Goal: Task Accomplishment & Management: Use online tool/utility

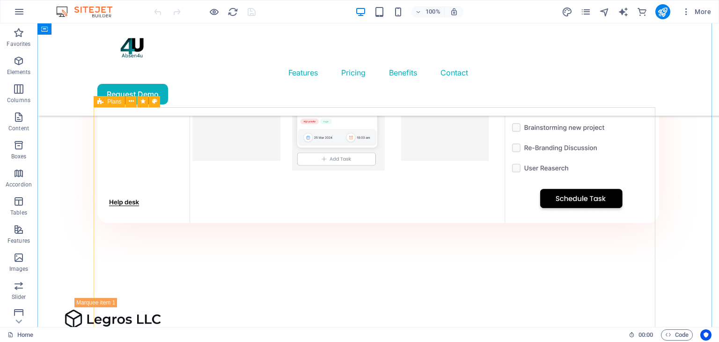
scroll to position [1137, 0]
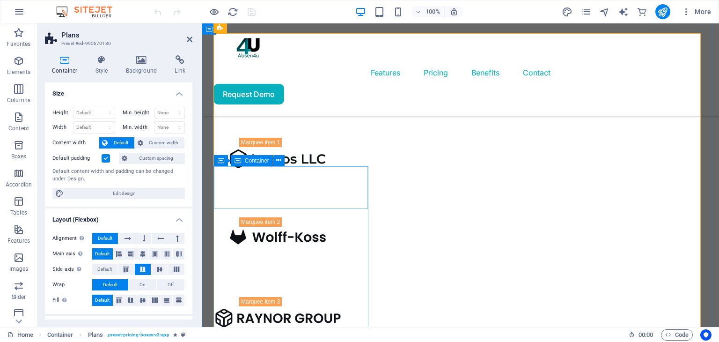
scroll to position [1251, 0]
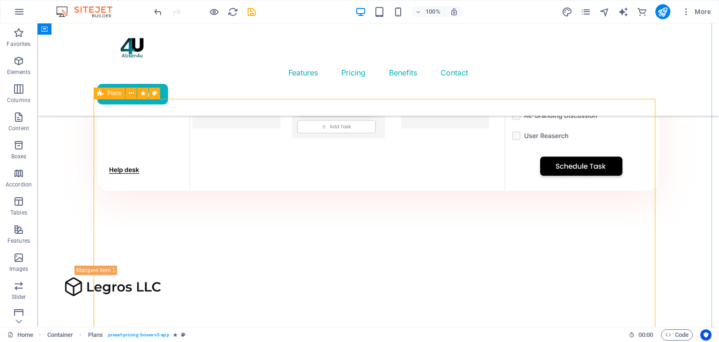
scroll to position [1160, 0]
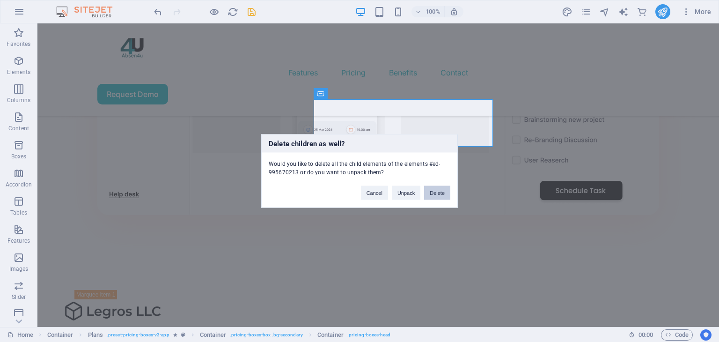
click at [438, 194] on button "Delete" at bounding box center [437, 193] width 26 height 14
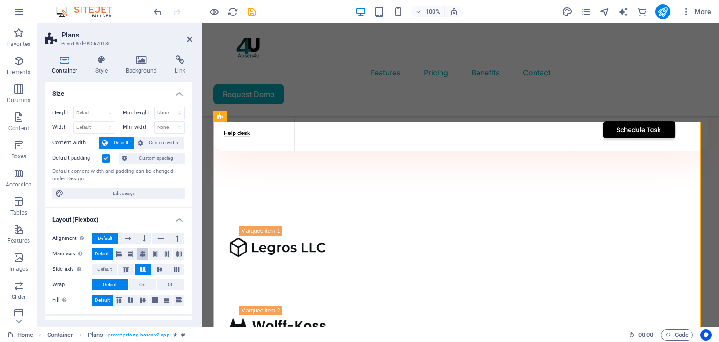
click at [142, 255] on icon at bounding box center [143, 253] width 6 height 11
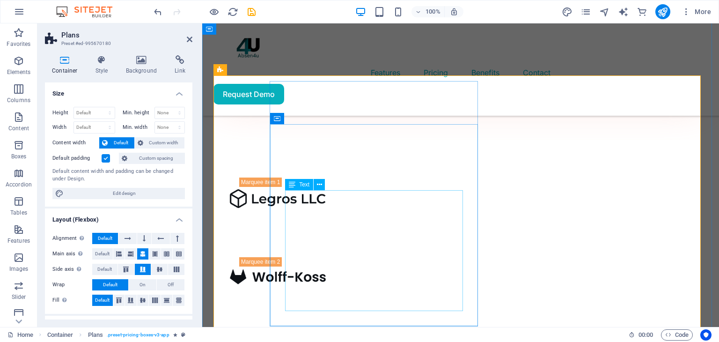
scroll to position [1184, 0]
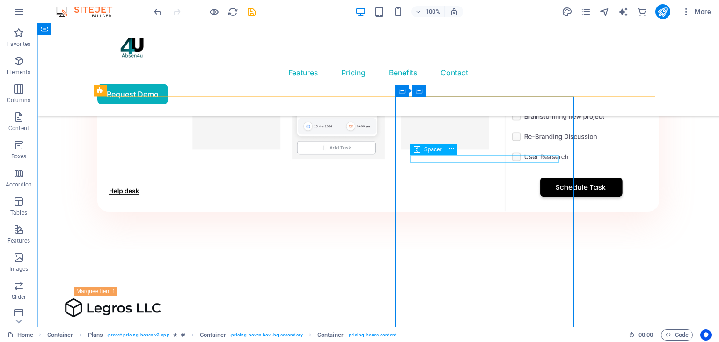
scroll to position [1152, 0]
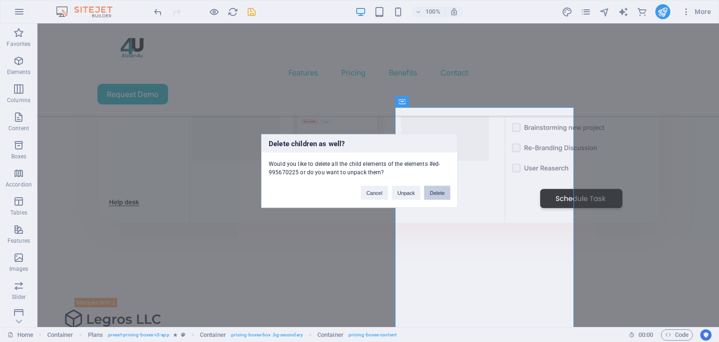
click at [446, 190] on button "Delete" at bounding box center [437, 193] width 26 height 14
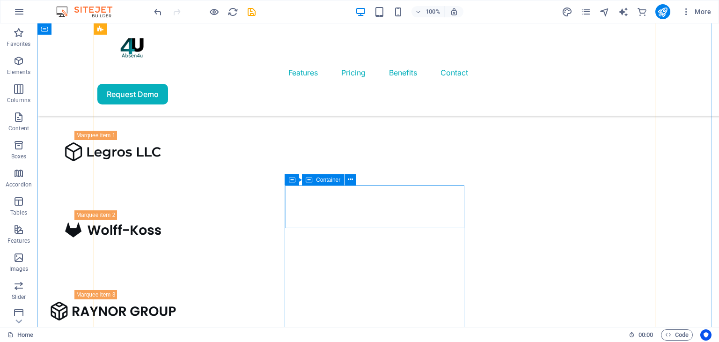
scroll to position [1311, 0]
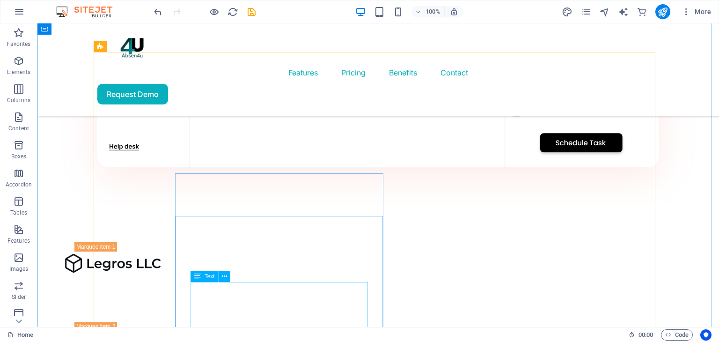
scroll to position [1208, 0]
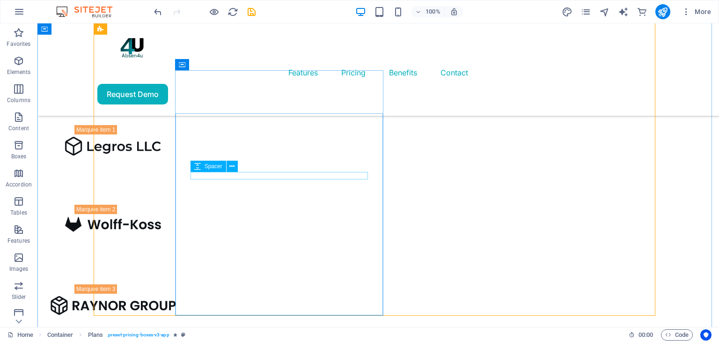
scroll to position [1309, 0]
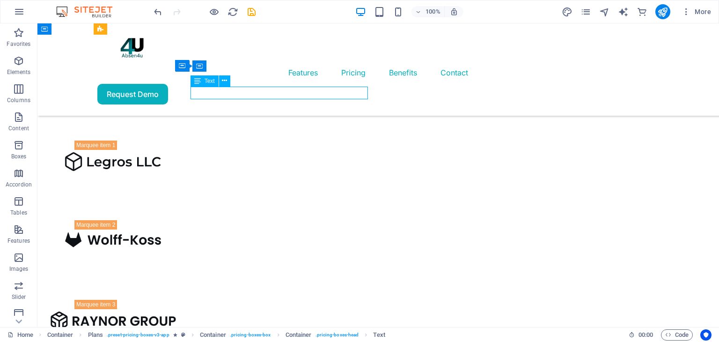
scroll to position [1302, 0]
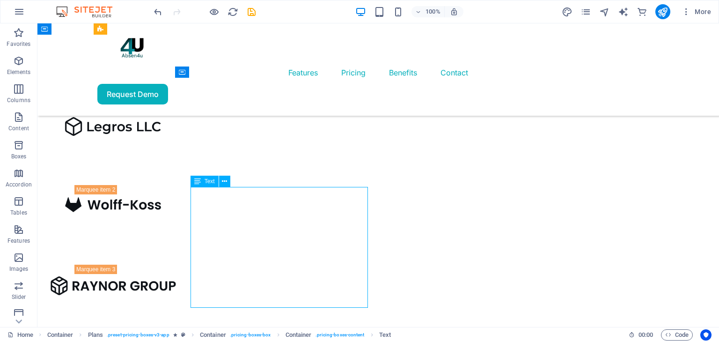
scroll to position [1310, 0]
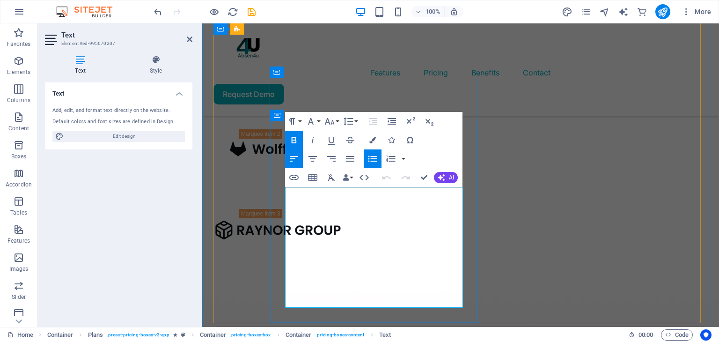
drag, startPoint x: 411, startPoint y: 205, endPoint x: 302, endPoint y: 201, distance: 109.2
click at [296, 136] on icon "button" at bounding box center [293, 139] width 11 height 11
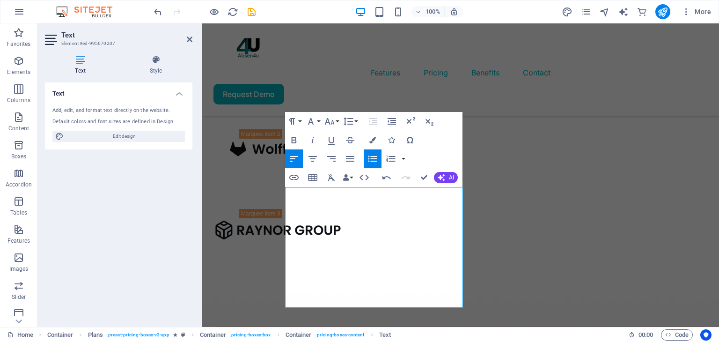
scroll to position [1299, 0]
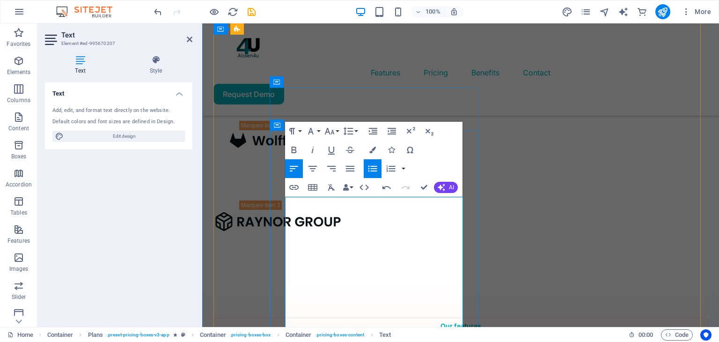
scroll to position [1320, 0]
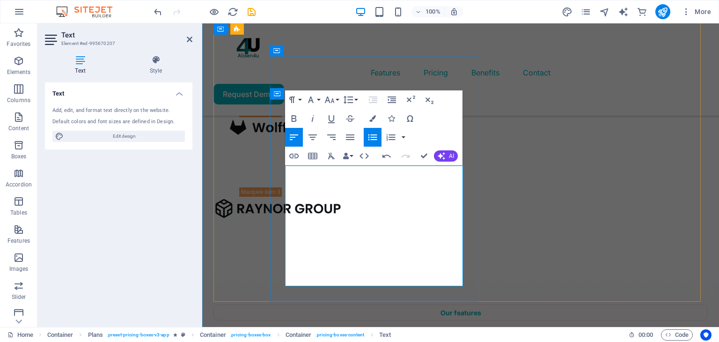
drag, startPoint x: 340, startPoint y: 232, endPoint x: 300, endPoint y: 232, distance: 40.7
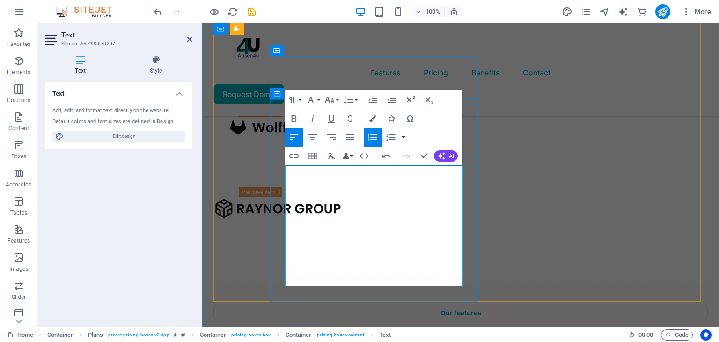
copy span "Migrasi data"
drag, startPoint x: 346, startPoint y: 281, endPoint x: 298, endPoint y: 278, distance: 47.4
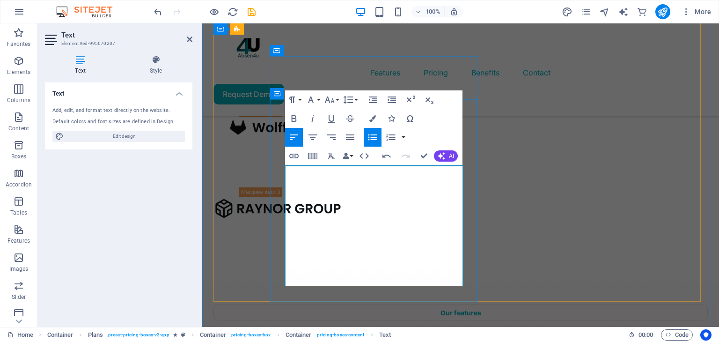
drag, startPoint x: 361, startPoint y: 199, endPoint x: 300, endPoint y: 201, distance: 61.4
copy span "Full support 24/7"
drag, startPoint x: 337, startPoint y: 258, endPoint x: 298, endPoint y: 259, distance: 38.9
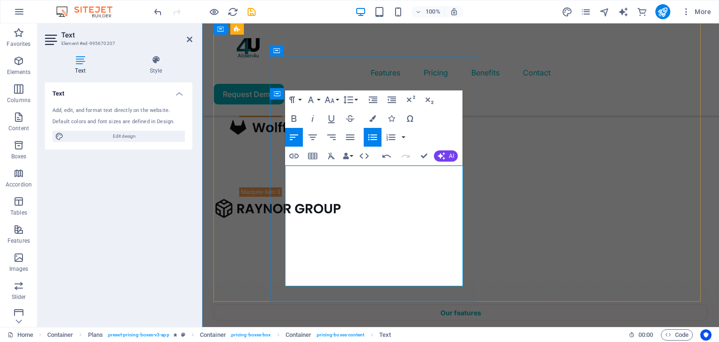
scroll to position [1309, 0]
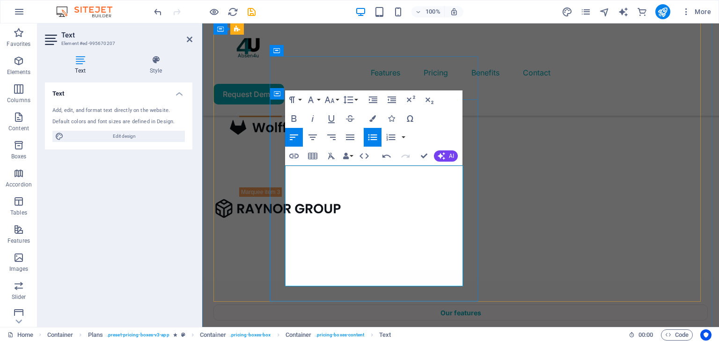
drag, startPoint x: 457, startPoint y: 177, endPoint x: 299, endPoint y: 180, distance: 158.3
copy span "Fitur lengkap di portal karyawan dan sistem admin"
drag, startPoint x: 341, startPoint y: 229, endPoint x: 302, endPoint y: 230, distance: 39.8
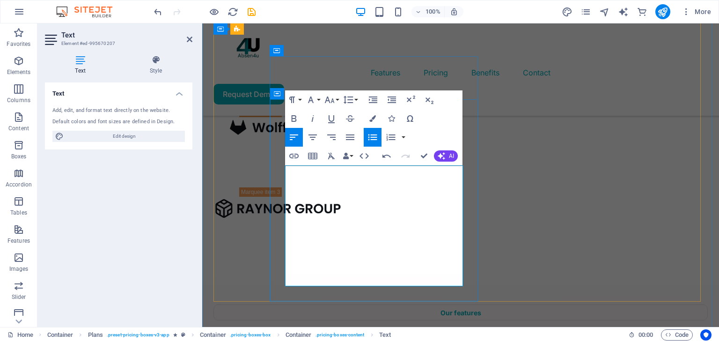
scroll to position [1298, 0]
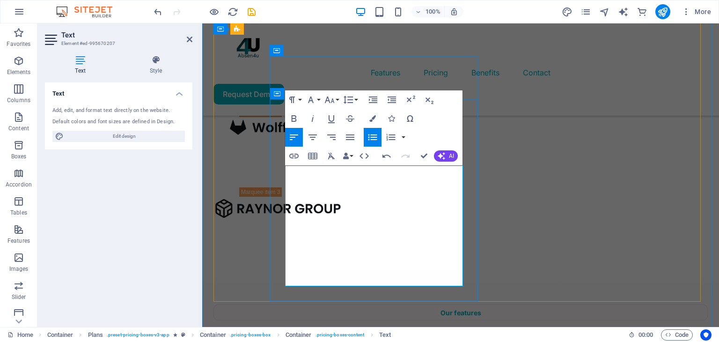
drag, startPoint x: 421, startPoint y: 202, endPoint x: 288, endPoint y: 183, distance: 133.9
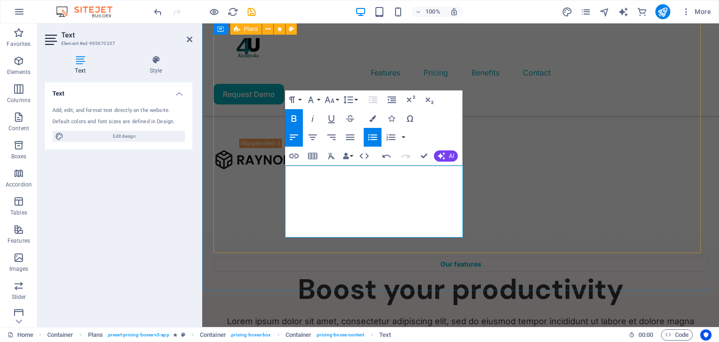
scroll to position [1354, 0]
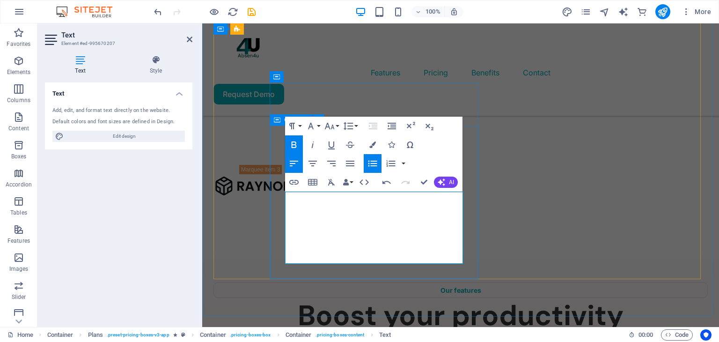
drag, startPoint x: 347, startPoint y: 254, endPoint x: 279, endPoint y: 208, distance: 81.7
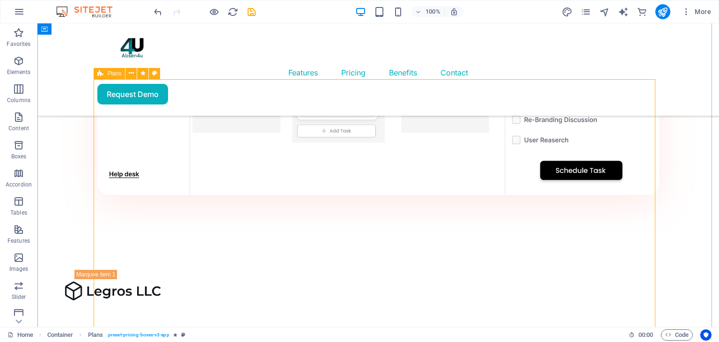
scroll to position [1234, 0]
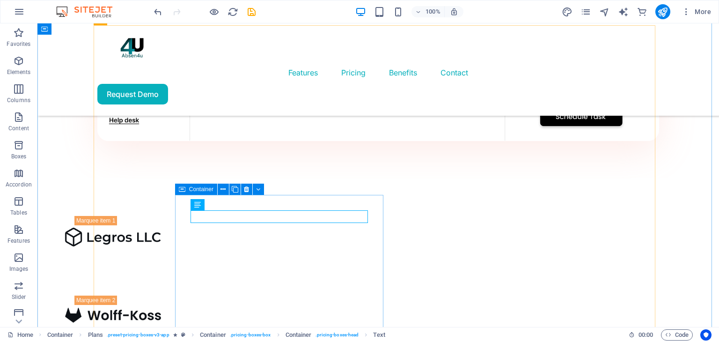
click at [182, 189] on icon at bounding box center [182, 189] width 7 height 11
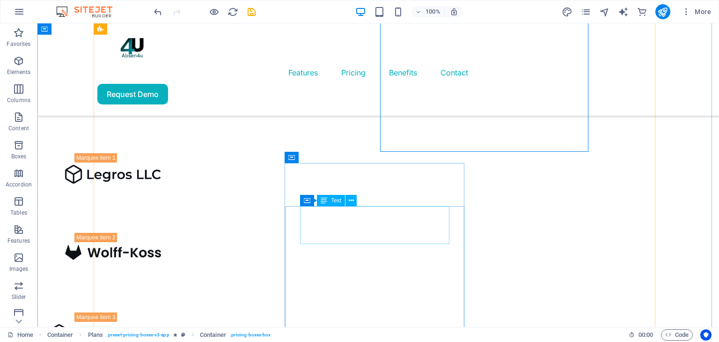
scroll to position [1308, 0]
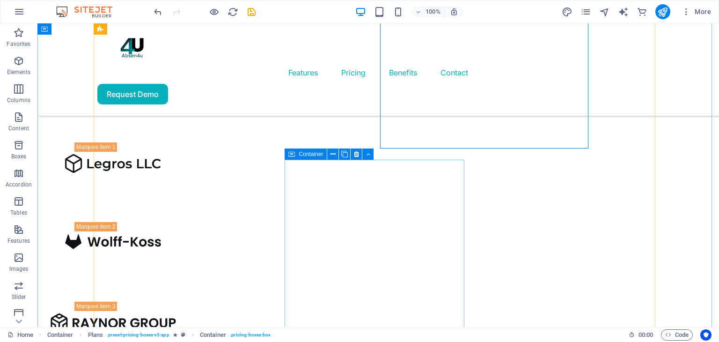
click at [290, 155] on icon at bounding box center [291, 153] width 7 height 11
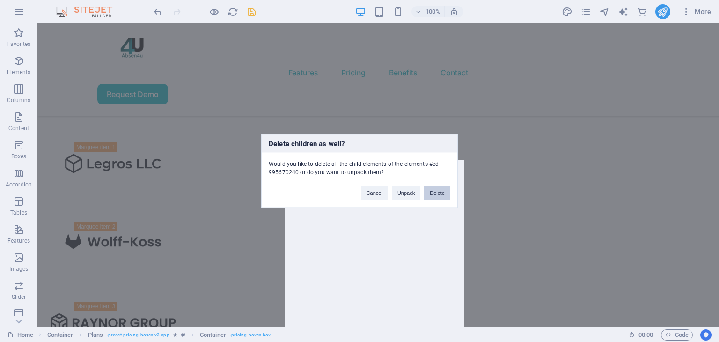
click at [439, 192] on button "Delete" at bounding box center [437, 193] width 26 height 14
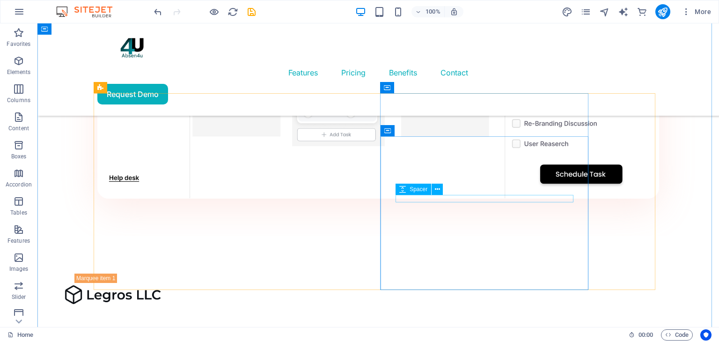
scroll to position [1166, 0]
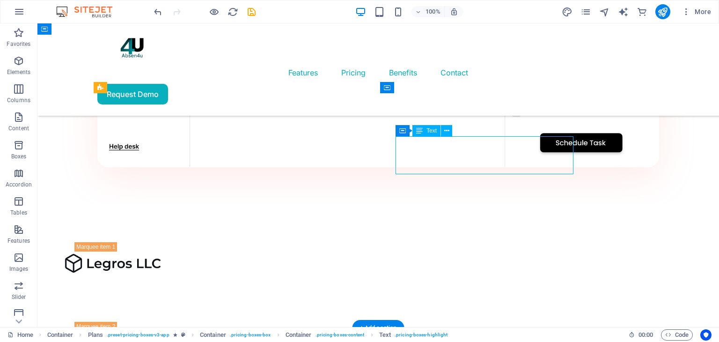
scroll to position [1149, 0]
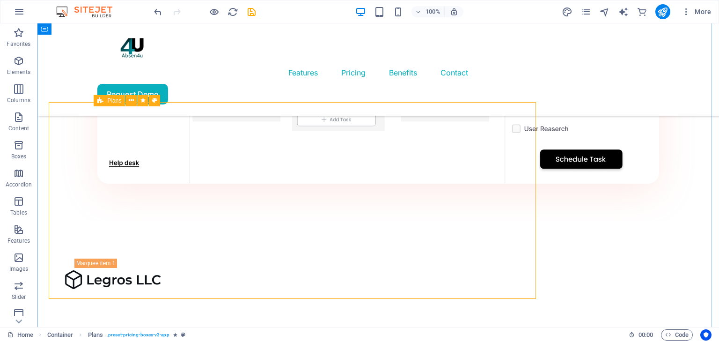
scroll to position [1153, 0]
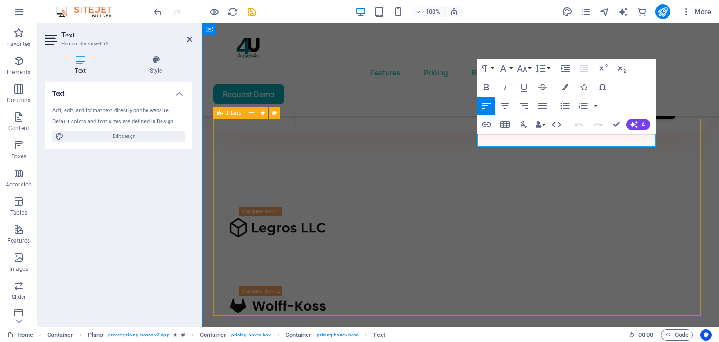
scroll to position [1137, 0]
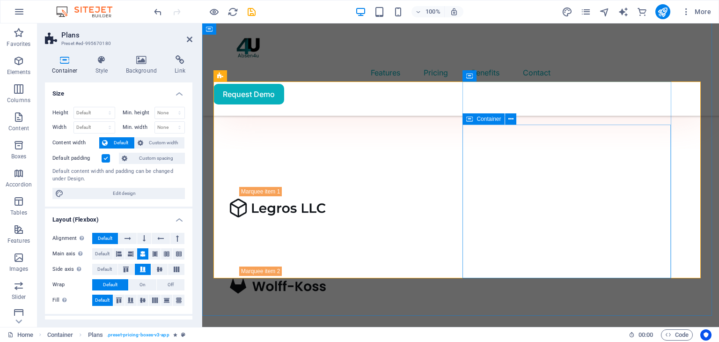
scroll to position [1170, 0]
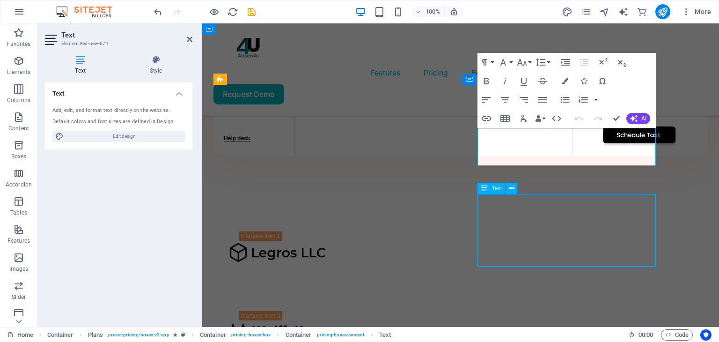
scroll to position [1187, 0]
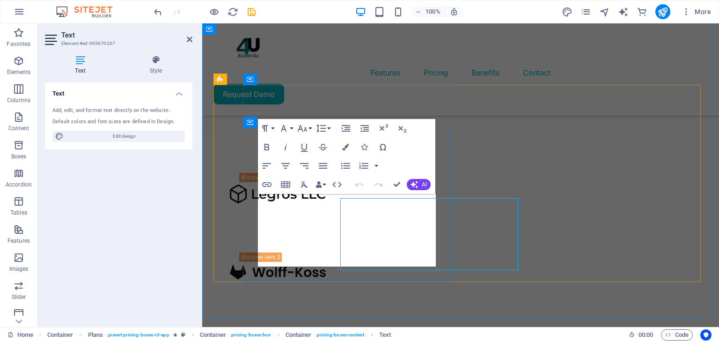
scroll to position [1170, 0]
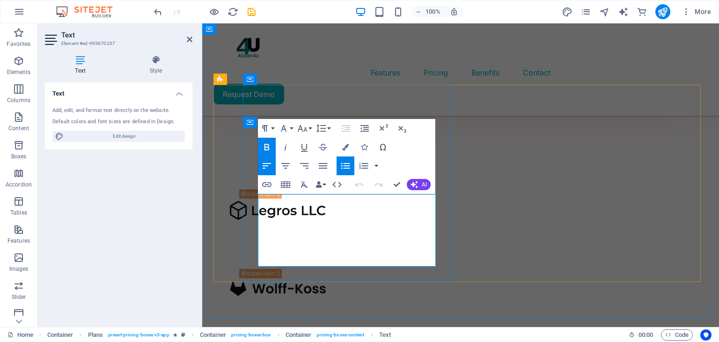
drag, startPoint x: 273, startPoint y: 204, endPoint x: 427, endPoint y: 211, distance: 153.8
copy span "Fitur lengkap di portal karyawan dan sistem admin"
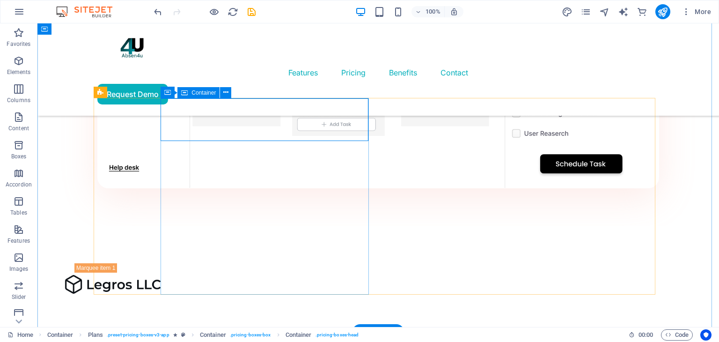
scroll to position [1161, 0]
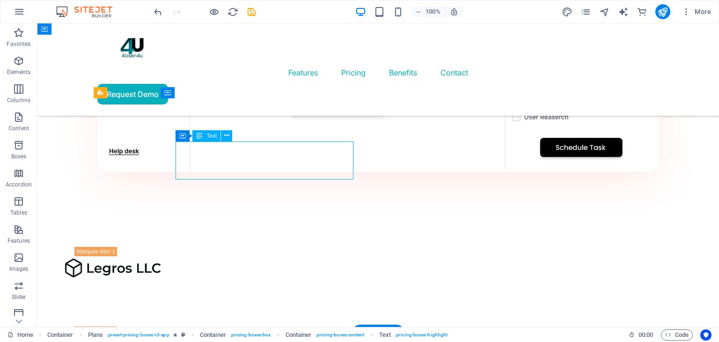
scroll to position [1145, 0]
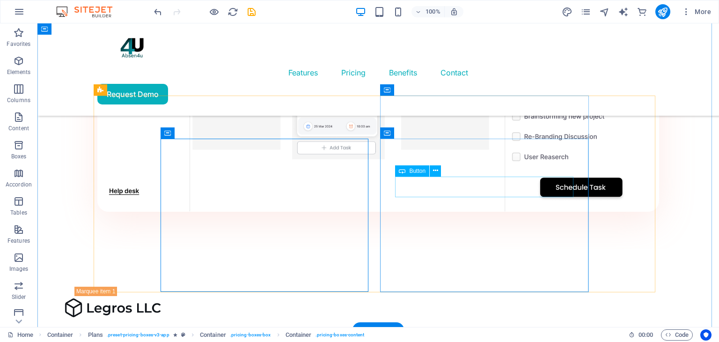
scroll to position [1171, 0]
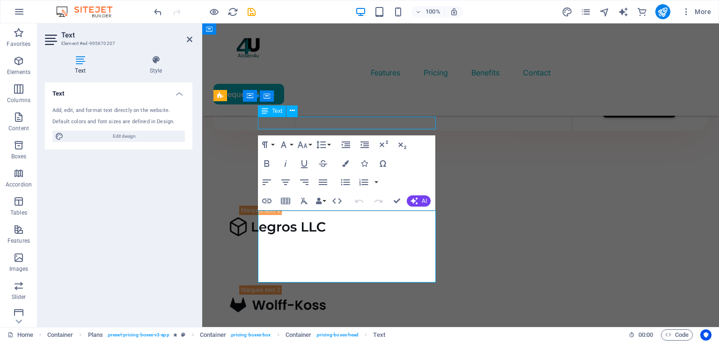
scroll to position [1171, 0]
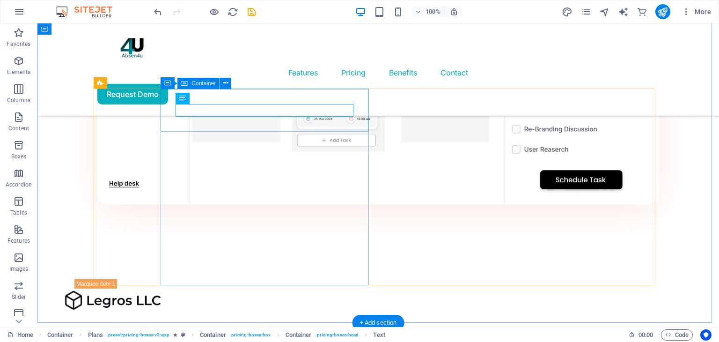
click at [186, 99] on icon at bounding box center [182, 98] width 7 height 11
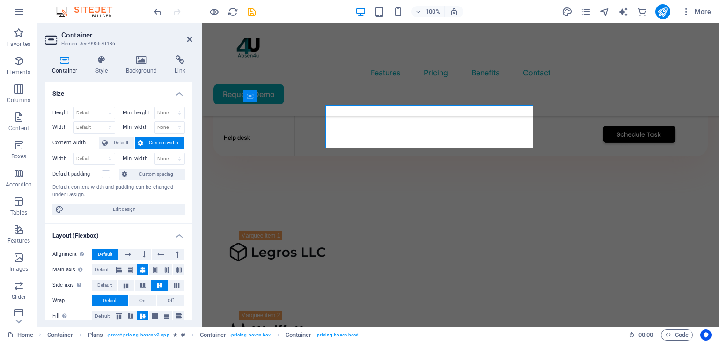
scroll to position [1154, 0]
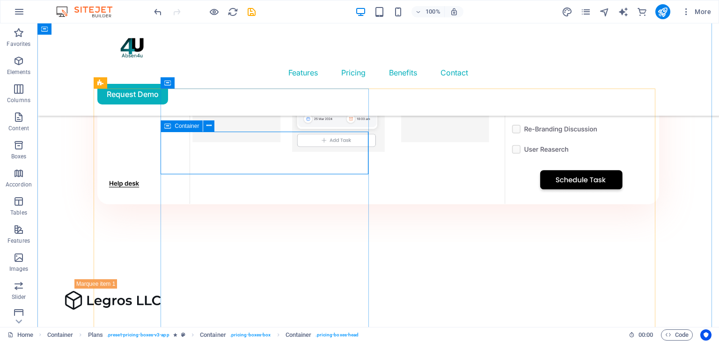
scroll to position [1184, 0]
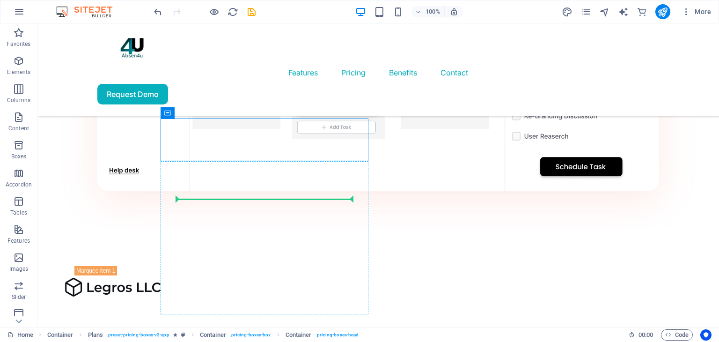
drag, startPoint x: 201, startPoint y: 135, endPoint x: 199, endPoint y: 192, distance: 57.2
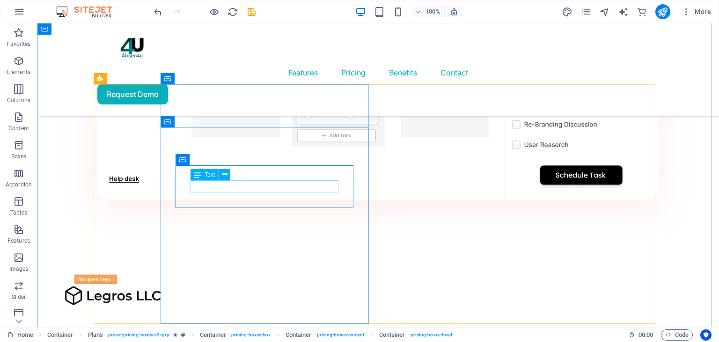
scroll to position [1175, 0]
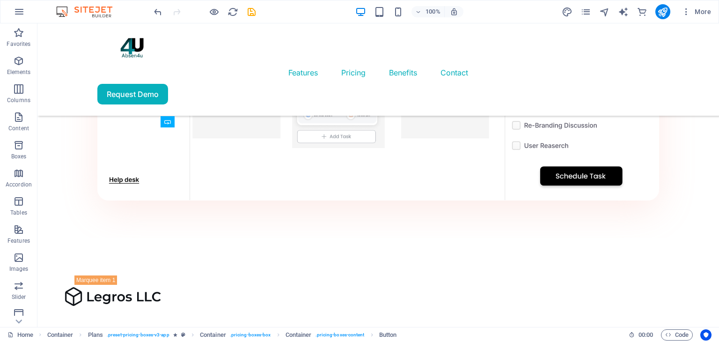
drag, startPoint x: 200, startPoint y: 221, endPoint x: 200, endPoint y: 273, distance: 51.5
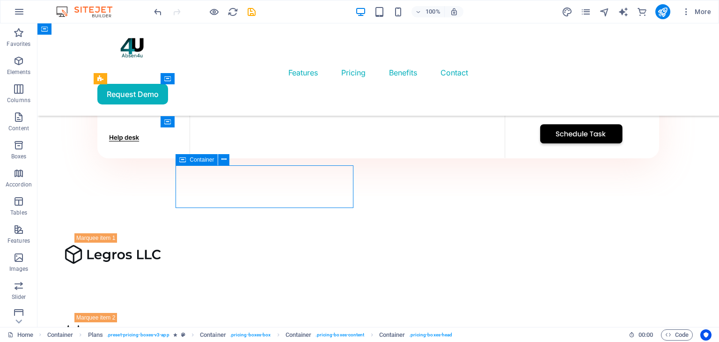
scroll to position [1158, 0]
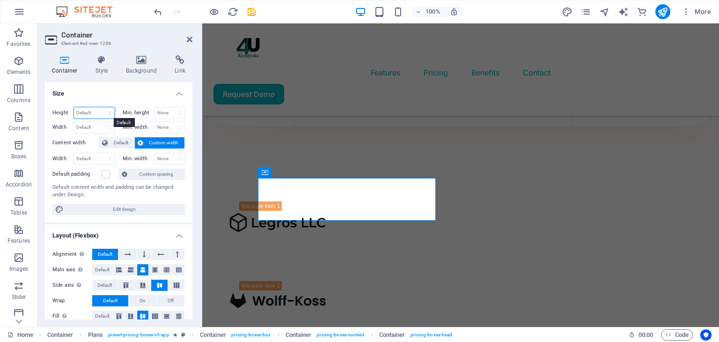
click at [92, 112] on select "Default px rem % vh vw" at bounding box center [94, 112] width 41 height 11
select select "px"
click at [100, 107] on select "Default px rem % vh vw" at bounding box center [94, 112] width 41 height 11
type input "5"
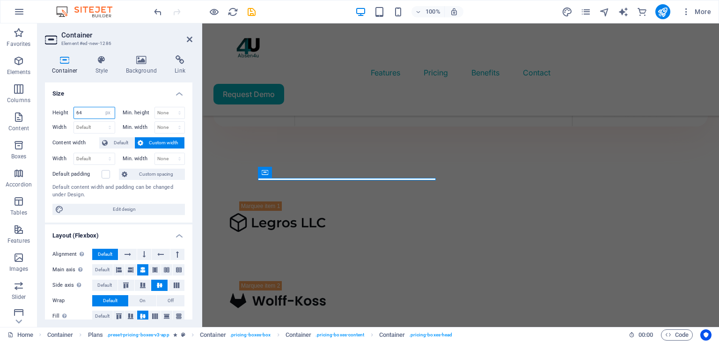
type input "64"
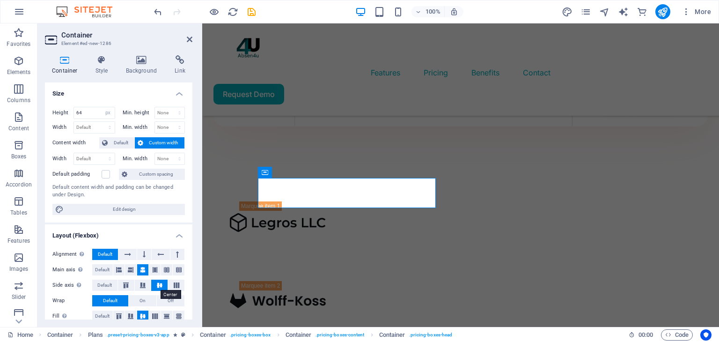
click at [159, 282] on icon at bounding box center [159, 285] width 11 height 6
click at [143, 269] on icon at bounding box center [143, 269] width 6 height 11
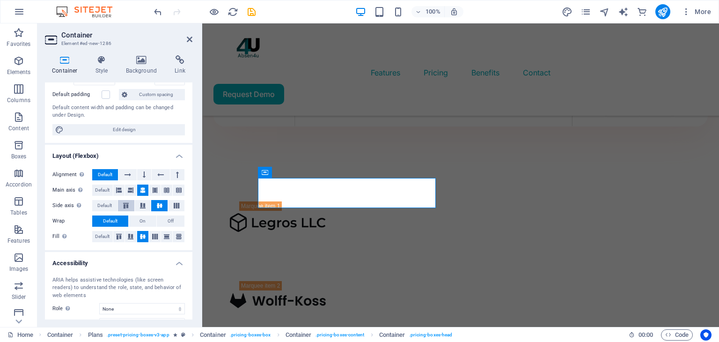
scroll to position [141, 0]
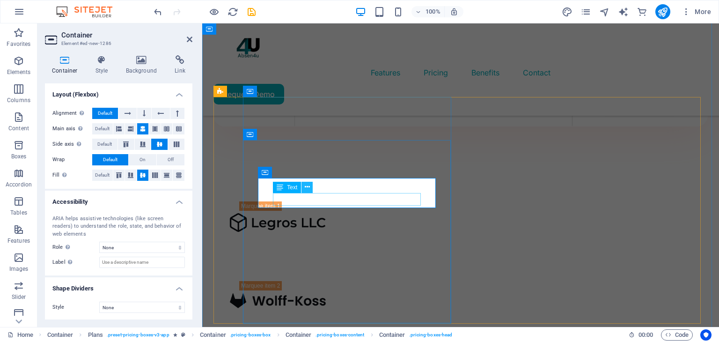
click at [302, 192] on button at bounding box center [307, 187] width 11 height 11
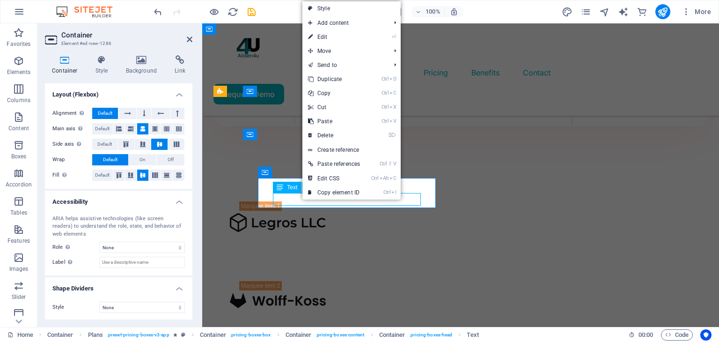
click at [302, 192] on button at bounding box center [307, 187] width 11 height 11
click at [289, 189] on span "Text" at bounding box center [292, 188] width 10 height 6
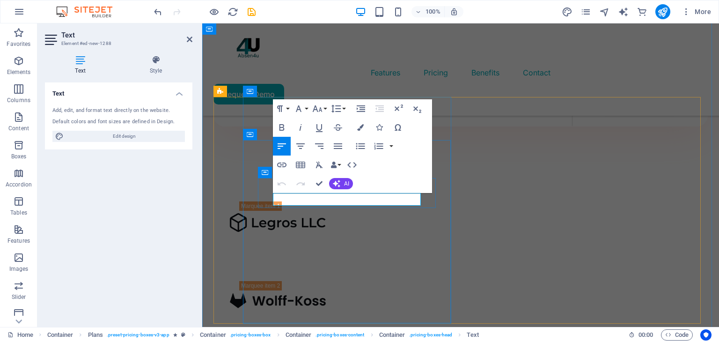
drag, startPoint x: 344, startPoint y: 202, endPoint x: 260, endPoint y: 199, distance: 83.9
click at [323, 108] on button "Font Size" at bounding box center [319, 108] width 18 height 19
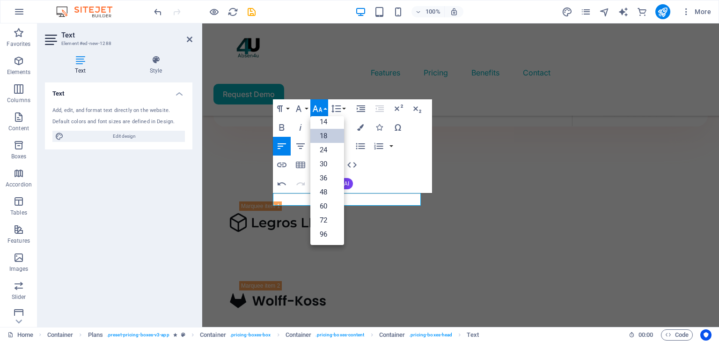
scroll to position [75, 0]
click at [322, 123] on link "14" at bounding box center [327, 122] width 34 height 14
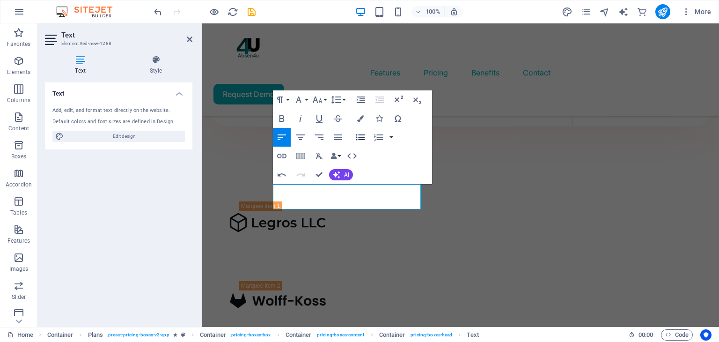
click at [355, 138] on icon "button" at bounding box center [360, 137] width 11 height 11
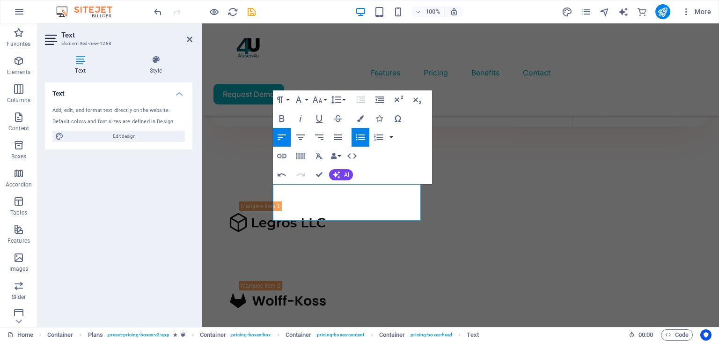
scroll to position [15, 0]
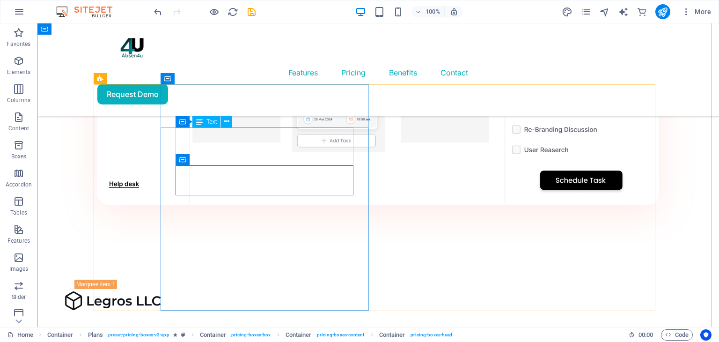
scroll to position [1171, 0]
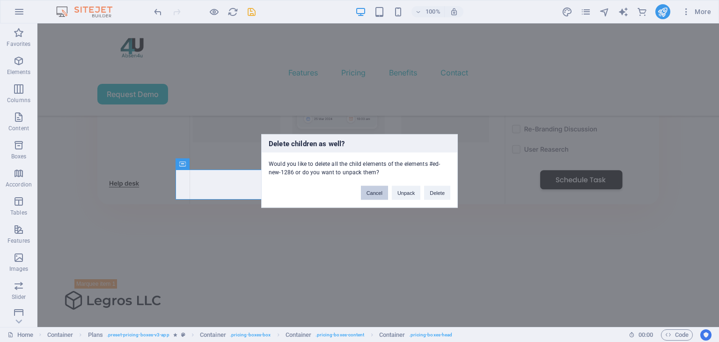
click at [374, 192] on button "Cancel" at bounding box center [374, 193] width 27 height 14
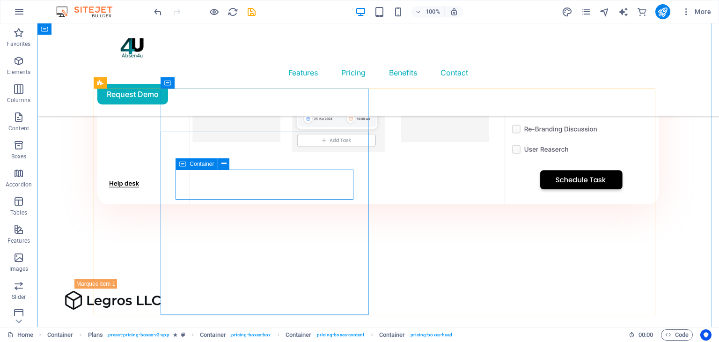
click at [198, 164] on span "Container" at bounding box center [202, 164] width 24 height 6
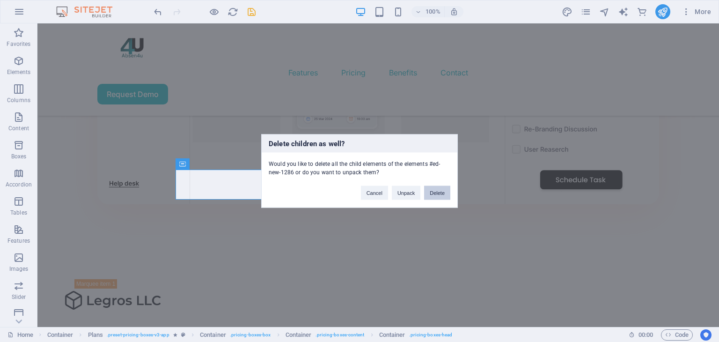
click at [432, 193] on button "Delete" at bounding box center [437, 193] width 26 height 14
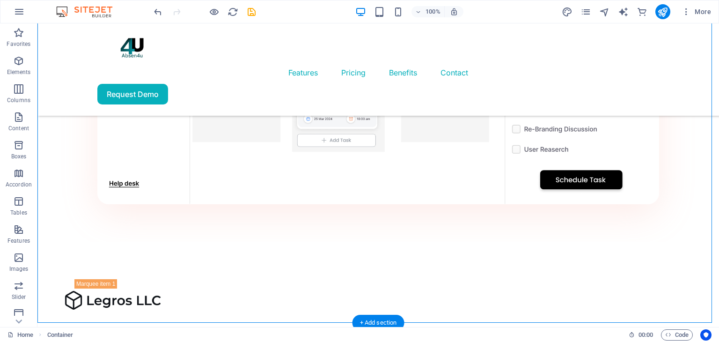
drag, startPoint x: 215, startPoint y: 256, endPoint x: 214, endPoint y: 237, distance: 18.8
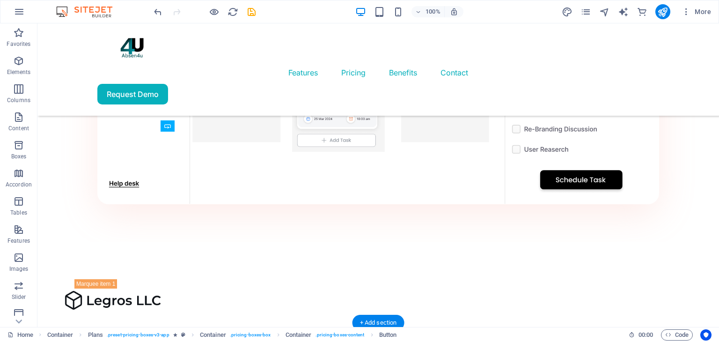
drag, startPoint x: 237, startPoint y: 266, endPoint x: 209, endPoint y: 182, distance: 87.7
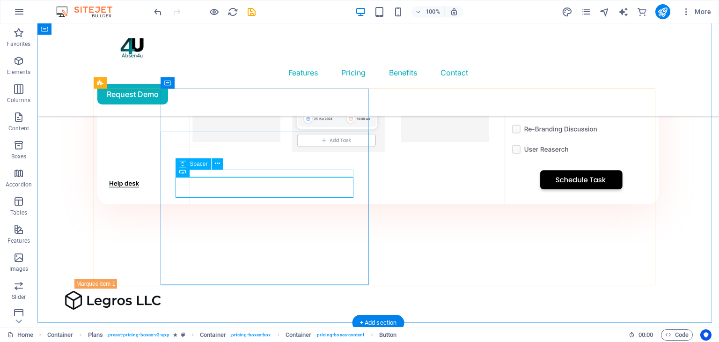
click at [199, 163] on span "Spacer" at bounding box center [199, 164] width 18 height 6
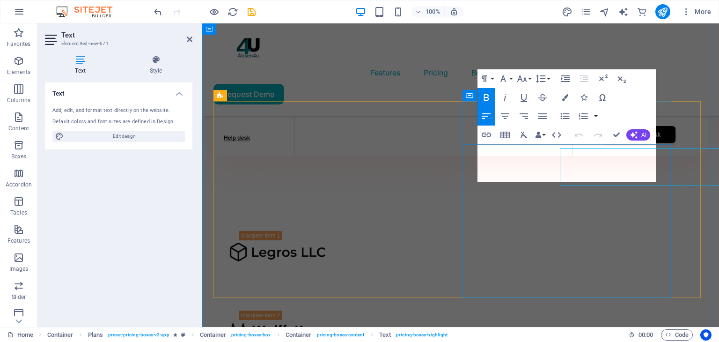
scroll to position [1154, 0]
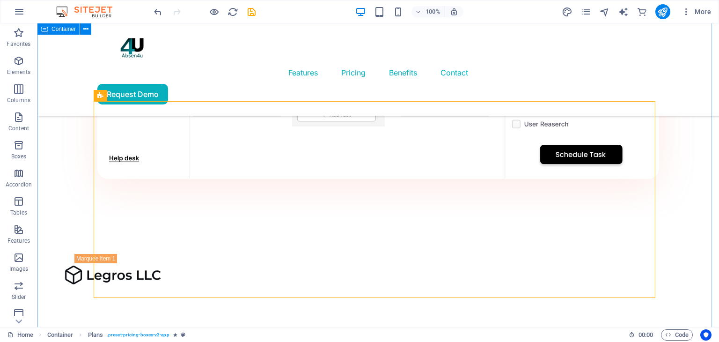
scroll to position [1158, 0]
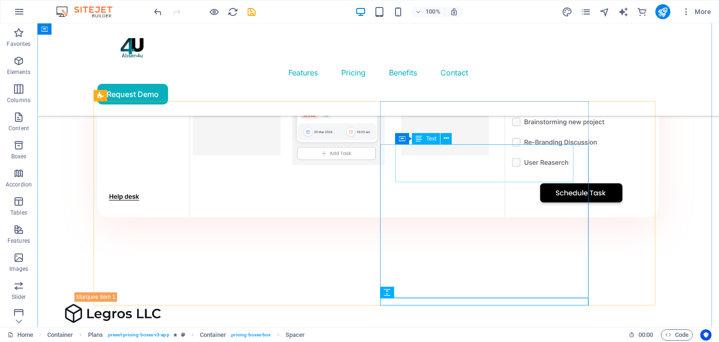
drag, startPoint x: 425, startPoint y: 316, endPoint x: 421, endPoint y: 178, distance: 137.3
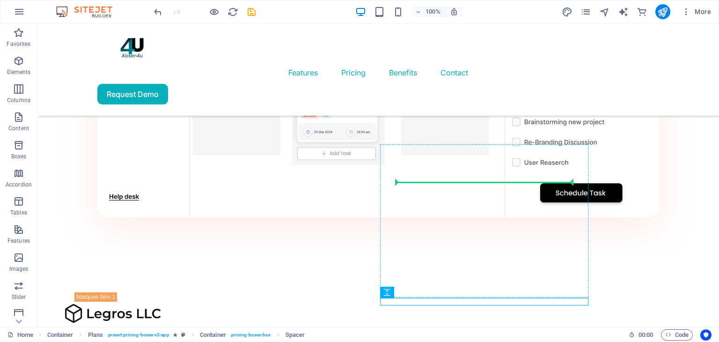
drag, startPoint x: 424, startPoint y: 317, endPoint x: 406, endPoint y: 182, distance: 135.6
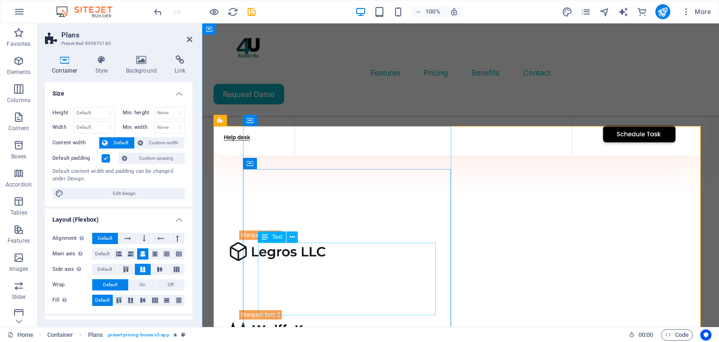
scroll to position [1163, 0]
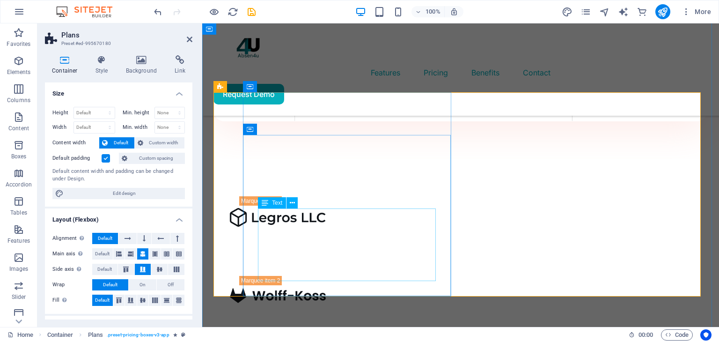
click at [272, 203] on span "Text" at bounding box center [277, 203] width 10 height 6
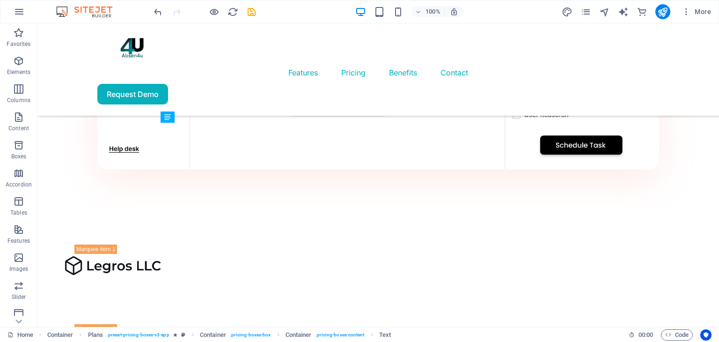
scroll to position [1180, 0]
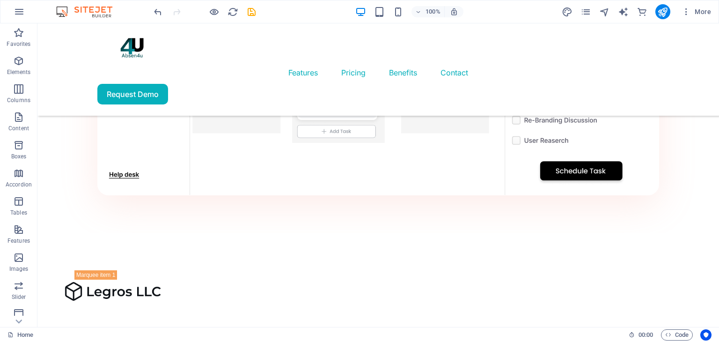
drag, startPoint x: 303, startPoint y: 300, endPoint x: 206, endPoint y: 193, distance: 144.2
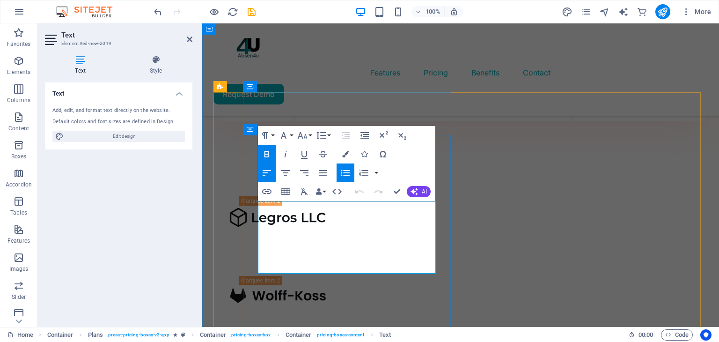
drag, startPoint x: 431, startPoint y: 214, endPoint x: 240, endPoint y: 208, distance: 191.2
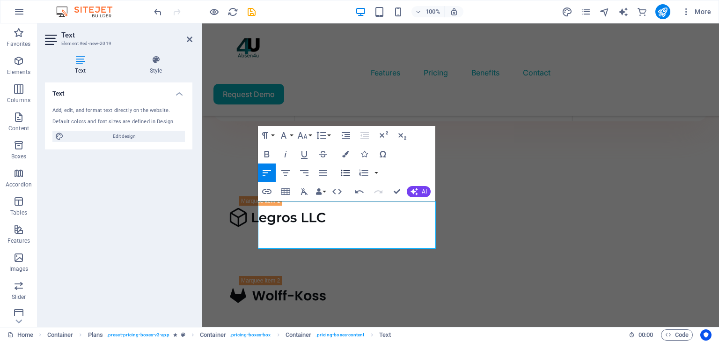
click at [344, 173] on icon "button" at bounding box center [345, 173] width 9 height 6
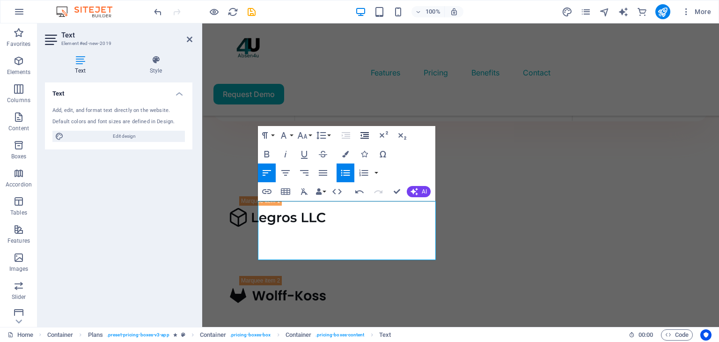
click at [367, 136] on icon "button" at bounding box center [365, 135] width 8 height 7
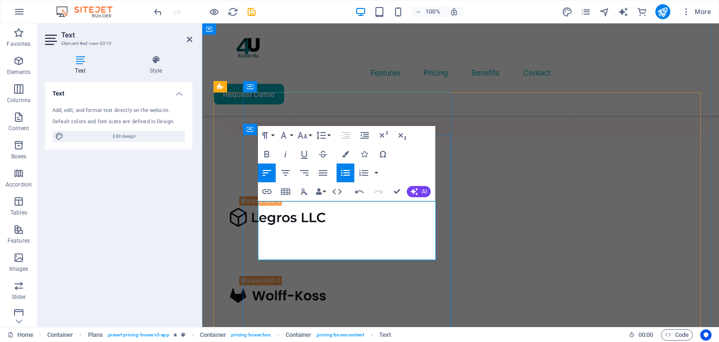
click at [345, 174] on icon "button" at bounding box center [345, 172] width 11 height 11
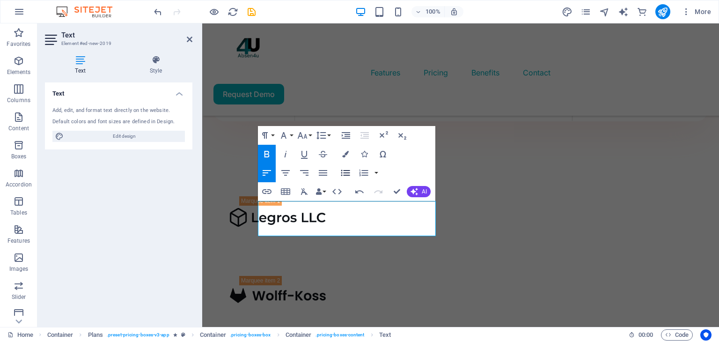
click at [345, 174] on icon "button" at bounding box center [345, 172] width 11 height 11
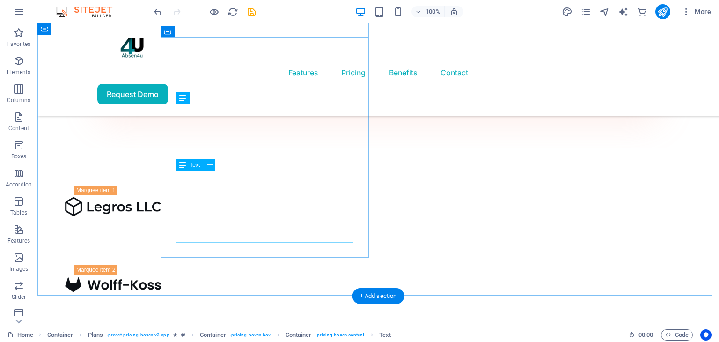
scroll to position [1265, 0]
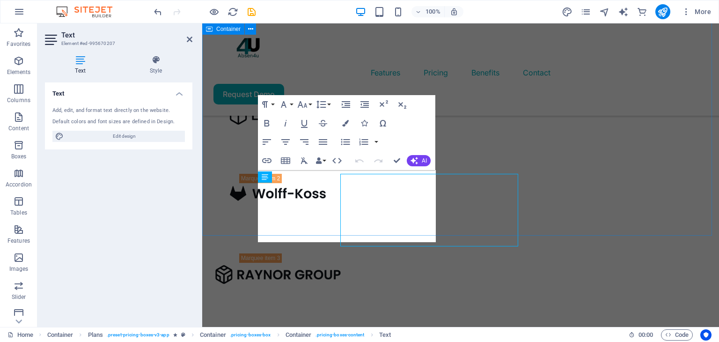
scroll to position [1261, 0]
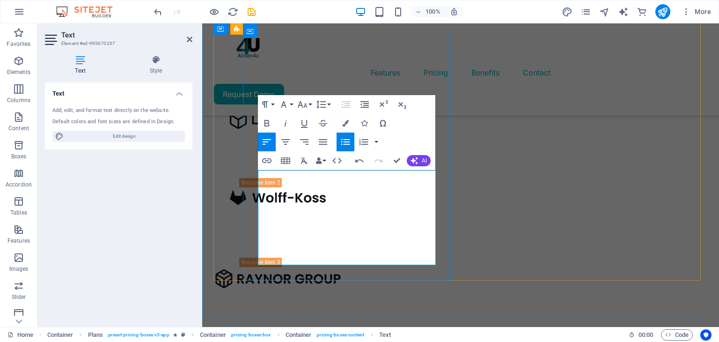
drag, startPoint x: 348, startPoint y: 184, endPoint x: 263, endPoint y: 185, distance: 85.2
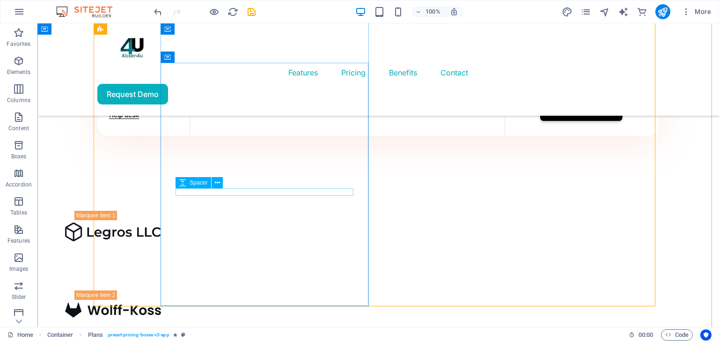
scroll to position [1230, 0]
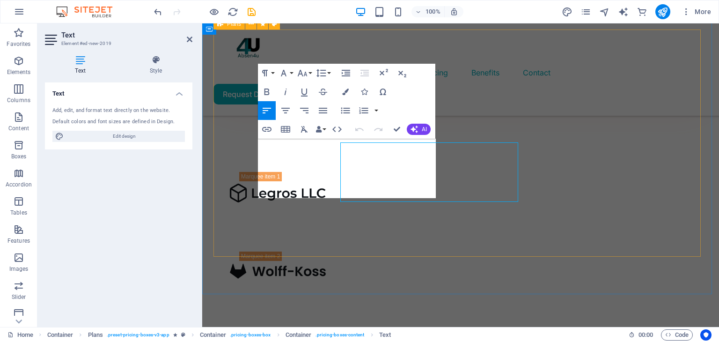
scroll to position [1226, 0]
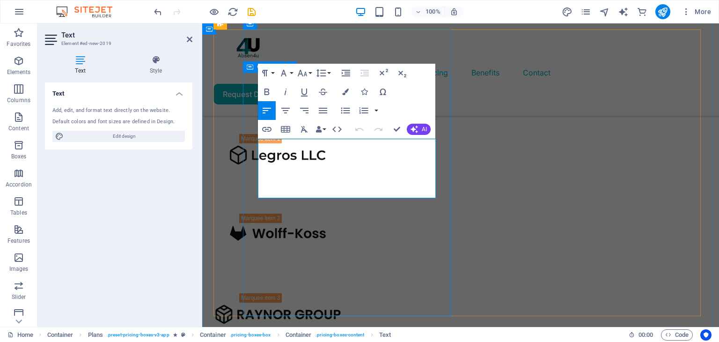
drag, startPoint x: 321, startPoint y: 145, endPoint x: 253, endPoint y: 147, distance: 67.5
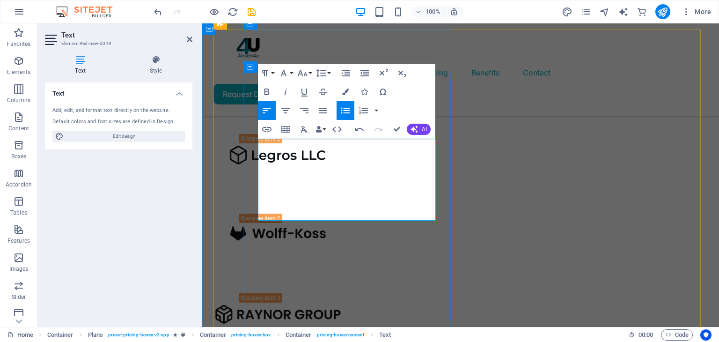
drag, startPoint x: 392, startPoint y: 188, endPoint x: 259, endPoint y: 189, distance: 132.1
drag, startPoint x: 380, startPoint y: 161, endPoint x: 265, endPoint y: 160, distance: 115.2
drag, startPoint x: 313, startPoint y: 144, endPoint x: 258, endPoint y: 141, distance: 54.8
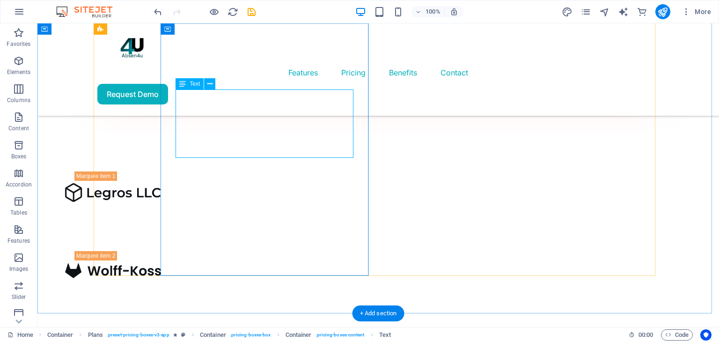
scroll to position [1175, 0]
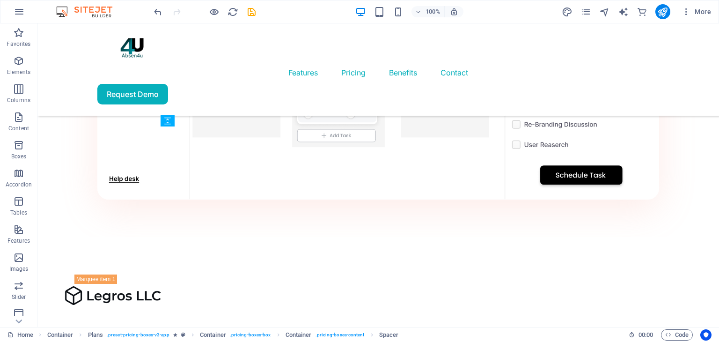
drag, startPoint x: 219, startPoint y: 279, endPoint x: 191, endPoint y: 197, distance: 86.5
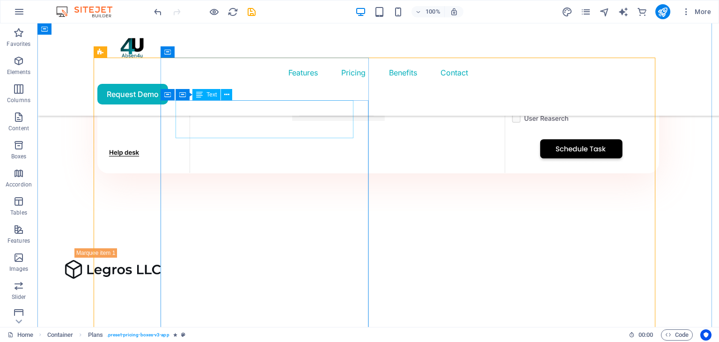
scroll to position [1190, 0]
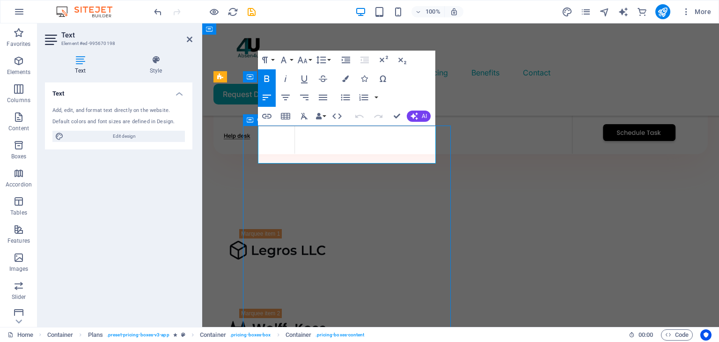
scroll to position [1176, 0]
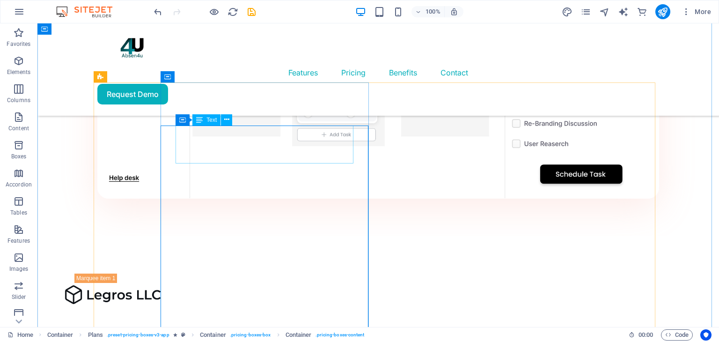
click at [213, 118] on span "Text" at bounding box center [212, 120] width 10 height 6
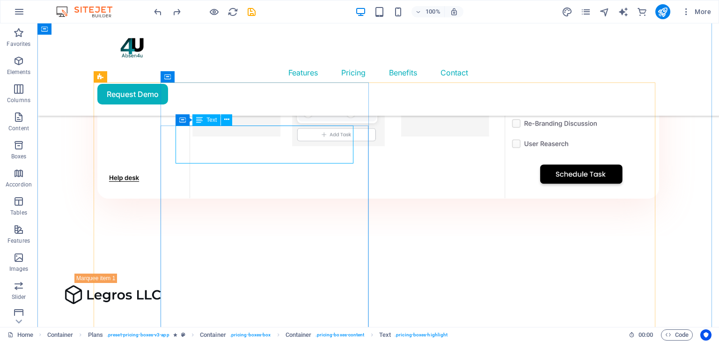
click at [210, 118] on span "Text" at bounding box center [212, 120] width 10 height 6
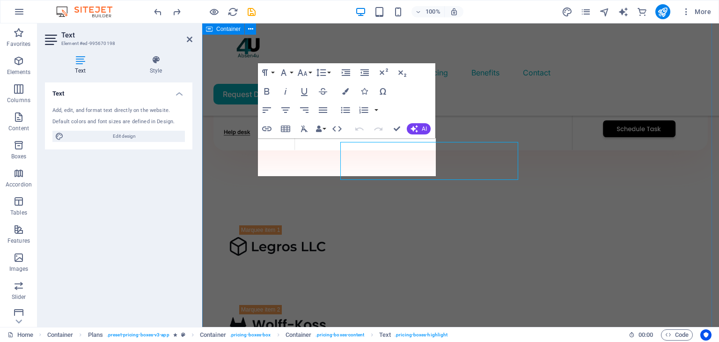
scroll to position [1160, 0]
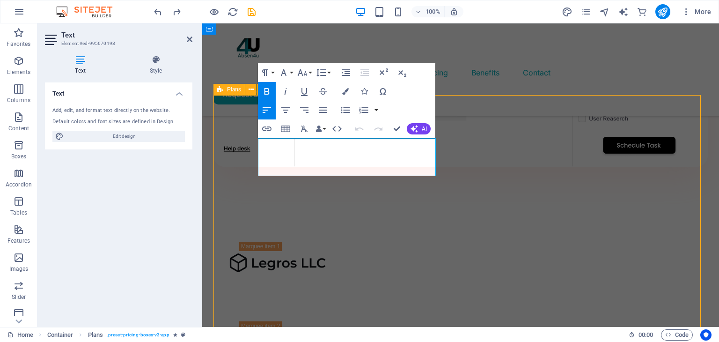
scroll to position [1164, 0]
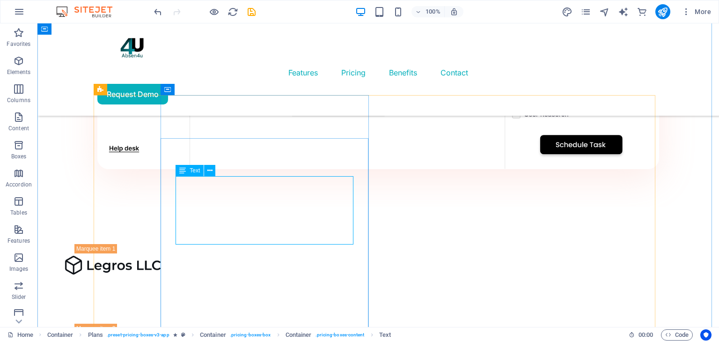
scroll to position [1147, 0]
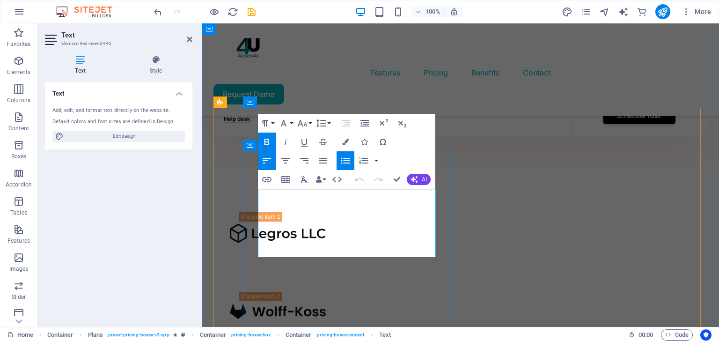
drag, startPoint x: 393, startPoint y: 226, endPoint x: 258, endPoint y: 222, distance: 135.0
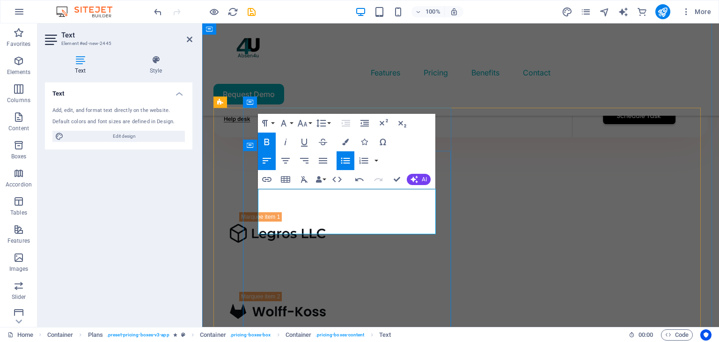
drag, startPoint x: 404, startPoint y: 217, endPoint x: 320, endPoint y: 214, distance: 84.4
drag, startPoint x: 327, startPoint y: 190, endPoint x: 250, endPoint y: 195, distance: 77.5
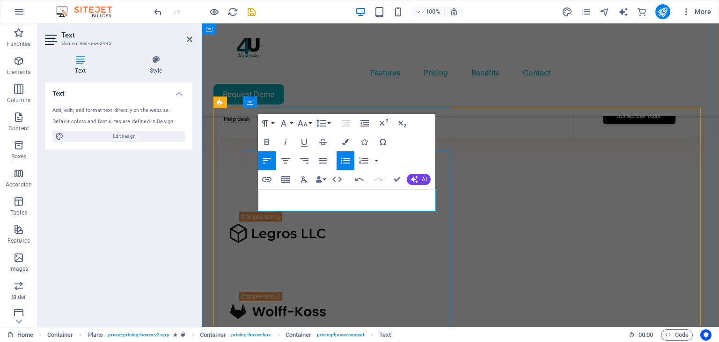
drag, startPoint x: 395, startPoint y: 195, endPoint x: 465, endPoint y: 212, distance: 71.7
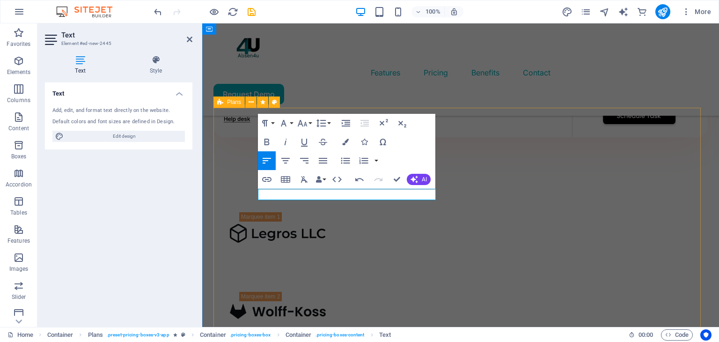
drag, startPoint x: 305, startPoint y: 194, endPoint x: 233, endPoint y: 192, distance: 72.2
click at [320, 144] on icon "button" at bounding box center [323, 141] width 11 height 11
click at [324, 143] on icon "button" at bounding box center [323, 141] width 11 height 11
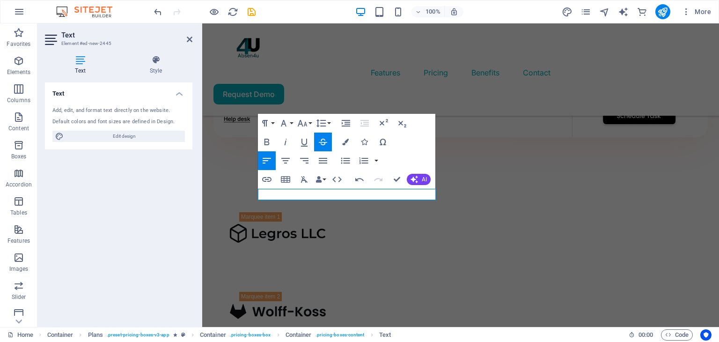
click at [324, 143] on icon "button" at bounding box center [323, 141] width 11 height 11
click at [324, 140] on icon "button" at bounding box center [323, 141] width 11 height 11
click at [321, 142] on icon "button" at bounding box center [323, 142] width 8 height 7
drag, startPoint x: 337, startPoint y: 195, endPoint x: 301, endPoint y: 197, distance: 35.7
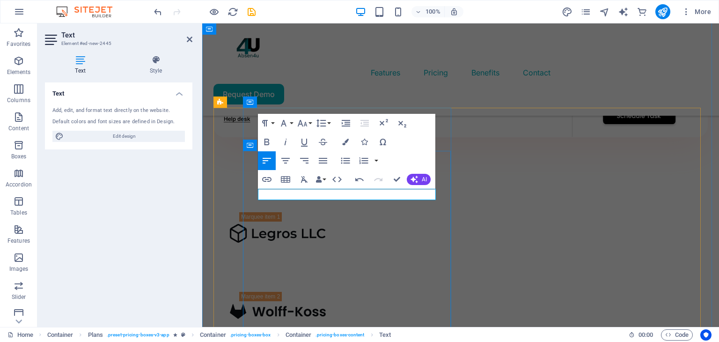
click at [348, 141] on icon "button" at bounding box center [345, 142] width 7 height 7
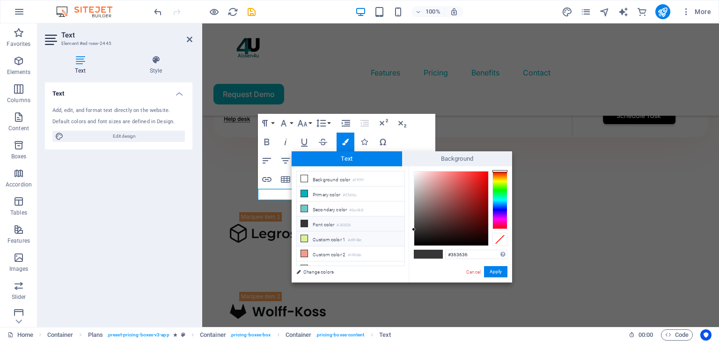
click at [304, 235] on icon at bounding box center [304, 238] width 7 height 7
type input "#d9f48e"
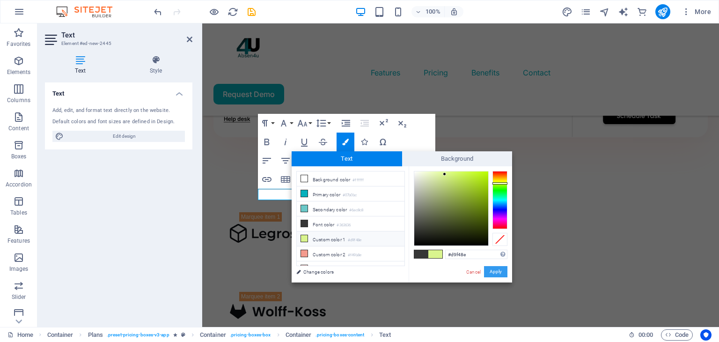
click at [492, 273] on button "Apply" at bounding box center [495, 271] width 23 height 11
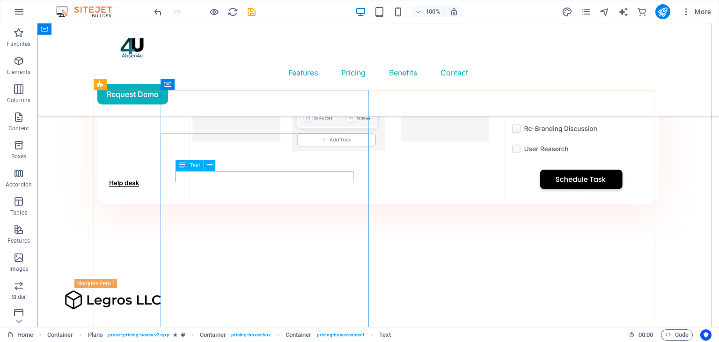
scroll to position [1174, 0]
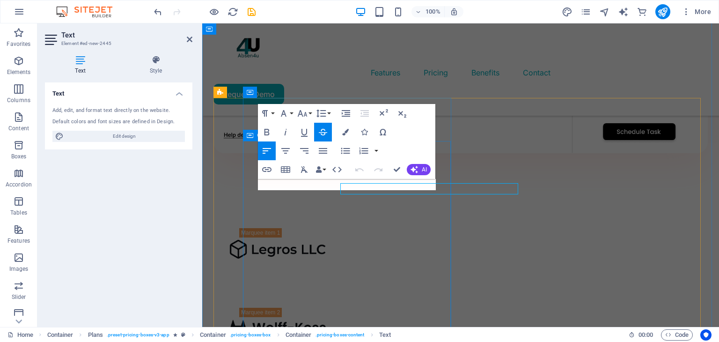
scroll to position [1157, 0]
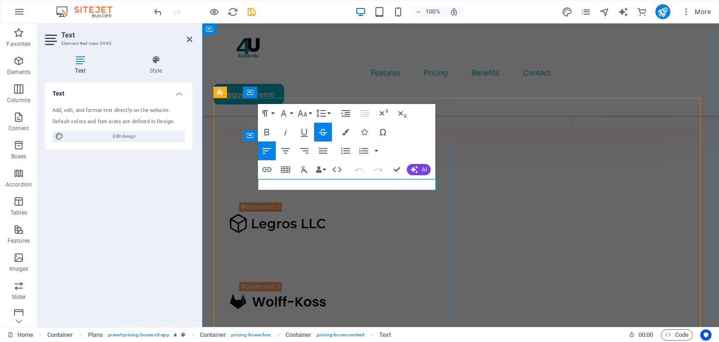
drag, startPoint x: 337, startPoint y: 184, endPoint x: 300, endPoint y: 185, distance: 37.5
click at [345, 135] on icon "button" at bounding box center [345, 132] width 7 height 7
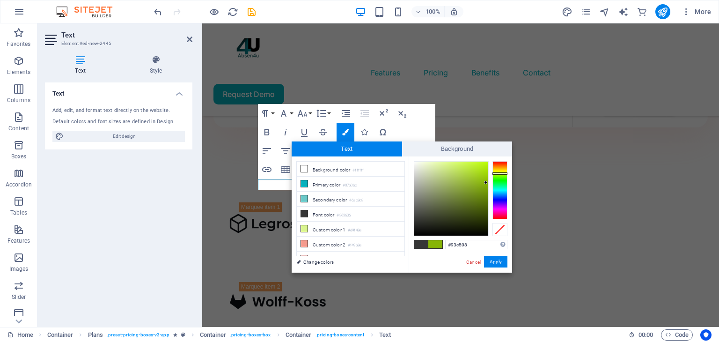
type input "#94c708"
drag, startPoint x: 477, startPoint y: 195, endPoint x: 485, endPoint y: 177, distance: 19.7
click at [485, 177] on div at bounding box center [451, 199] width 74 height 74
click at [495, 259] on button "Apply" at bounding box center [495, 261] width 23 height 11
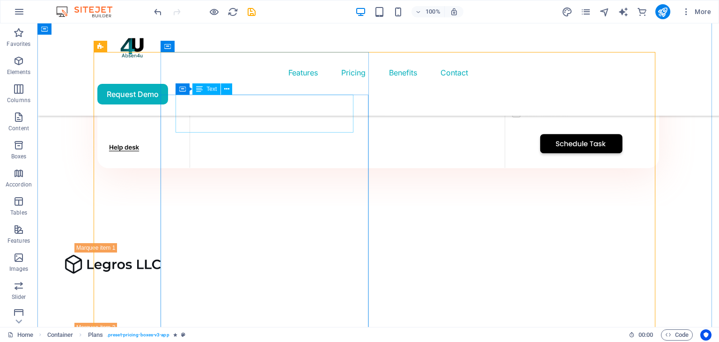
scroll to position [1207, 0]
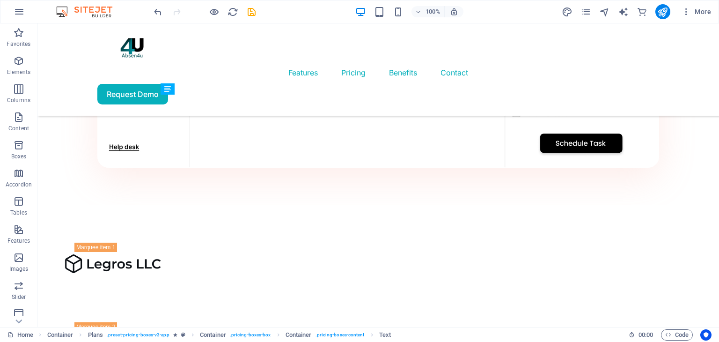
drag, startPoint x: 226, startPoint y: 200, endPoint x: 227, endPoint y: 159, distance: 41.7
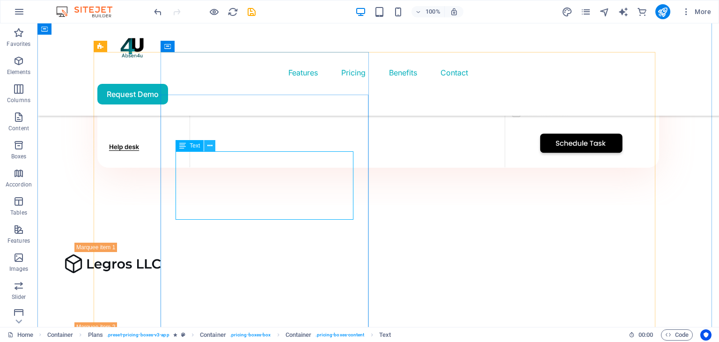
click at [208, 145] on icon at bounding box center [209, 146] width 5 height 10
click at [189, 143] on div "Text" at bounding box center [190, 145] width 28 height 11
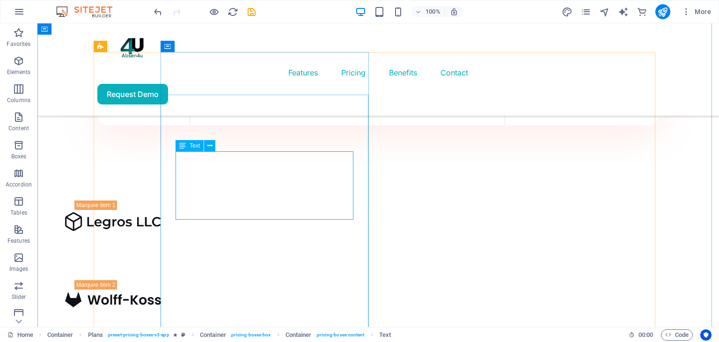
scroll to position [1191, 0]
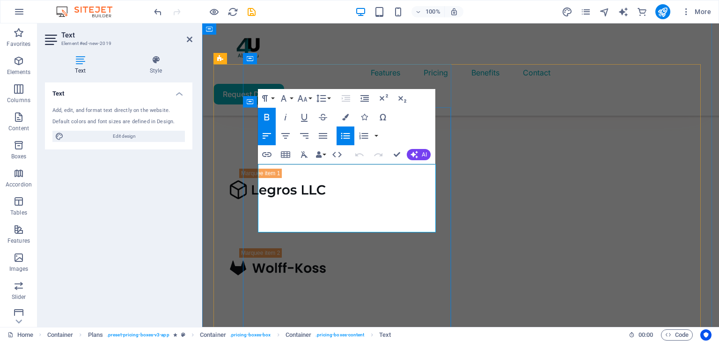
drag, startPoint x: 262, startPoint y: 176, endPoint x: 393, endPoint y: 225, distance: 140.0
click at [309, 101] on button "Font Size" at bounding box center [305, 98] width 18 height 19
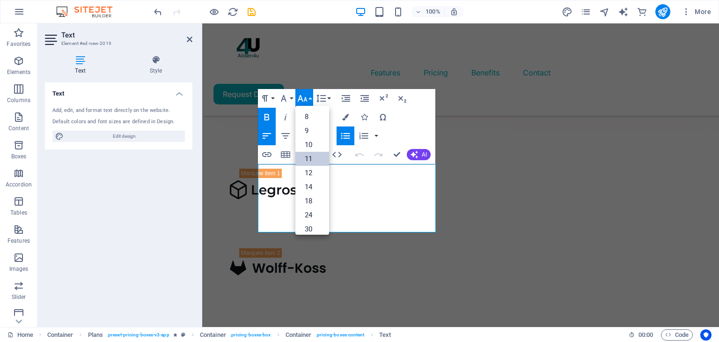
click at [312, 156] on link "11" at bounding box center [313, 159] width 34 height 14
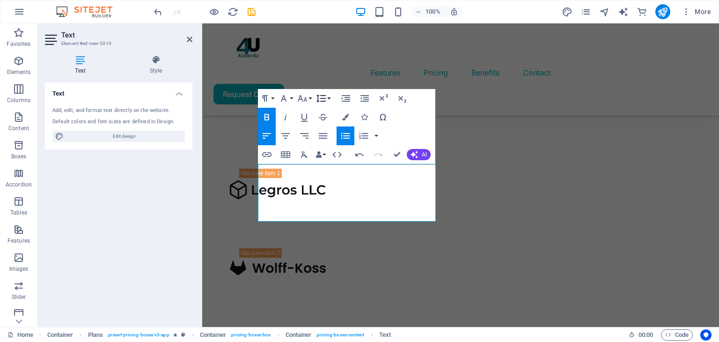
click at [328, 103] on button "Line Height" at bounding box center [323, 98] width 18 height 19
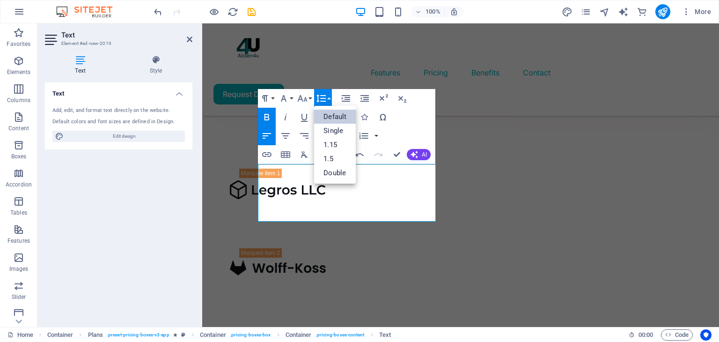
scroll to position [0, 0]
click at [330, 133] on link "Single" at bounding box center [335, 131] width 42 height 14
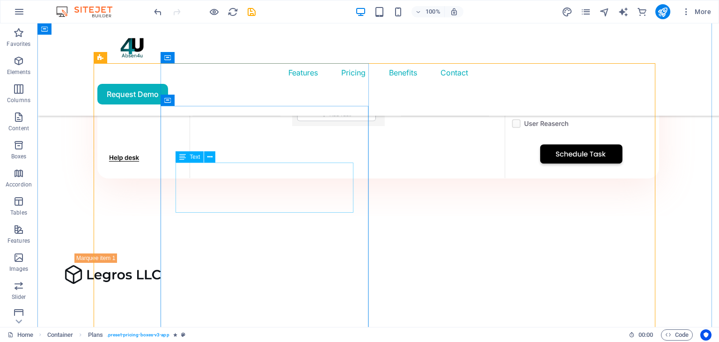
scroll to position [1196, 0]
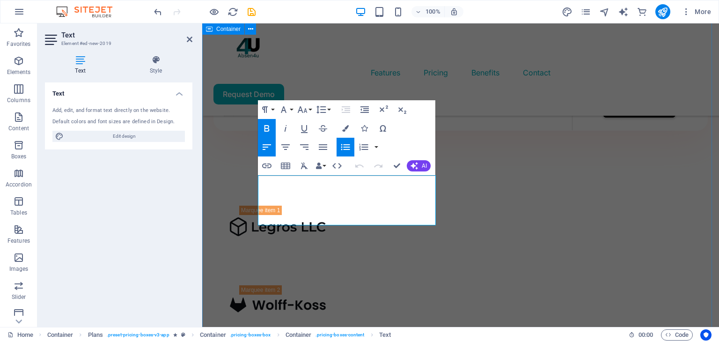
scroll to position [1180, 0]
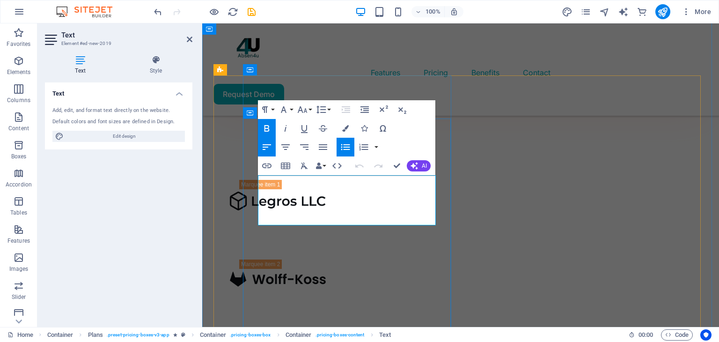
drag, startPoint x: 383, startPoint y: 200, endPoint x: 259, endPoint y: 201, distance: 123.6
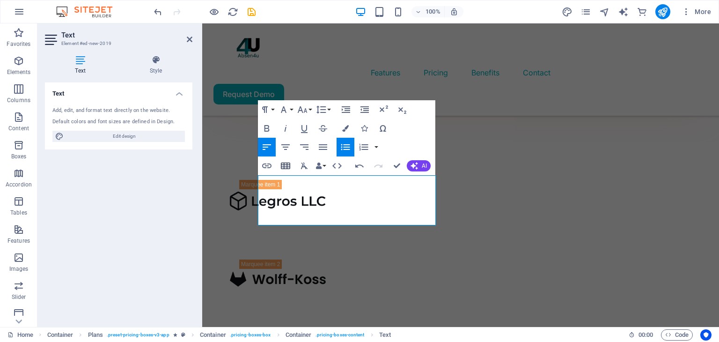
click at [294, 175] on button "Insert Table" at bounding box center [286, 165] width 18 height 19
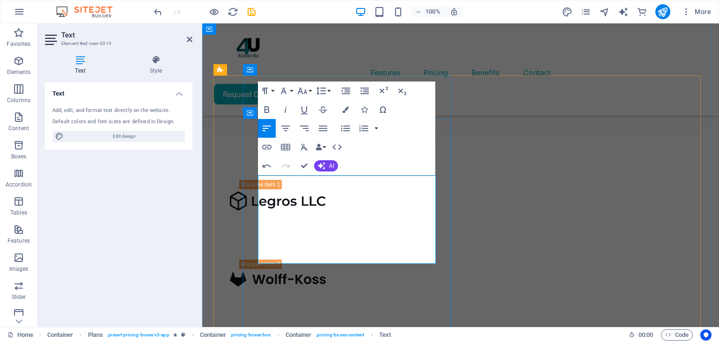
drag, startPoint x: 379, startPoint y: 255, endPoint x: 262, endPoint y: 254, distance: 117.1
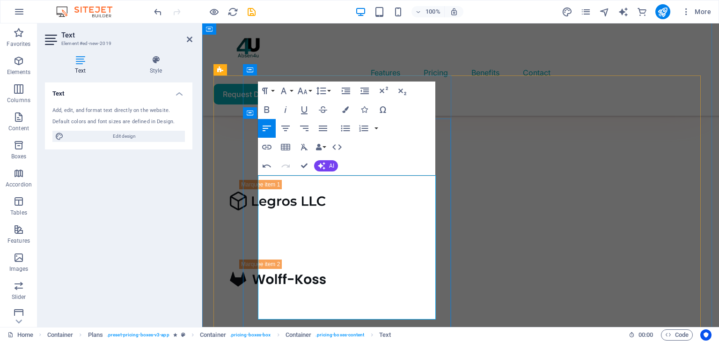
drag, startPoint x: 382, startPoint y: 227, endPoint x: 271, endPoint y: 229, distance: 111.5
copy li "Tambahan User/Karyawan per bulan: Rp7.000"
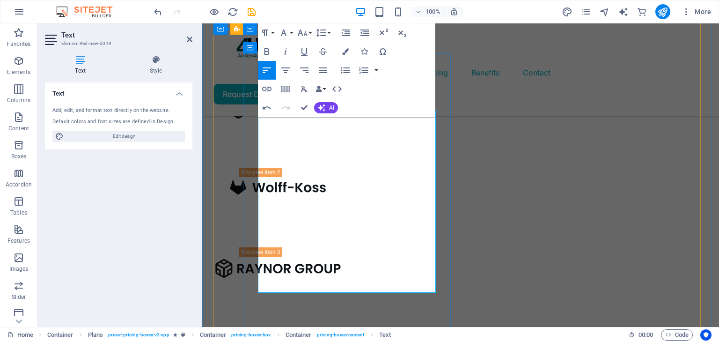
scroll to position [1244, 0]
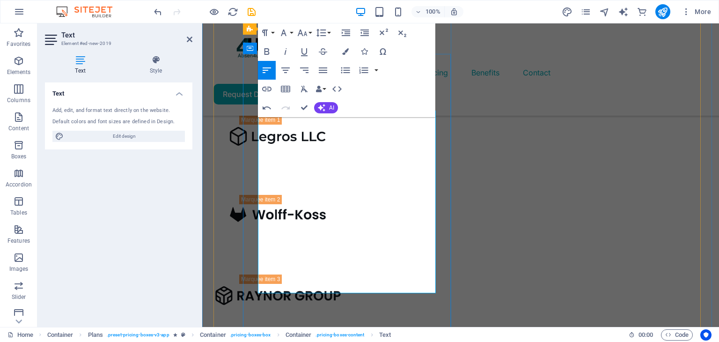
drag, startPoint x: 268, startPoint y: 152, endPoint x: 350, endPoint y: 286, distance: 157.3
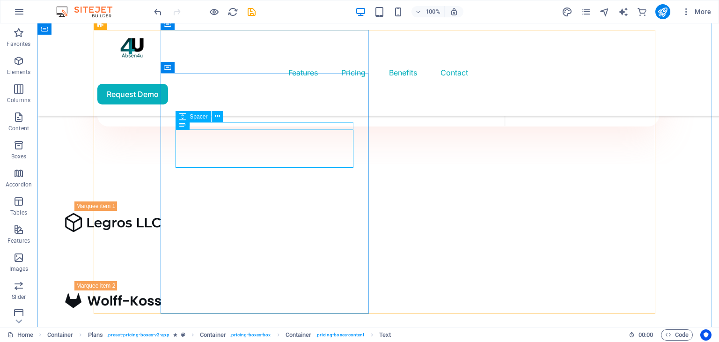
scroll to position [1225, 0]
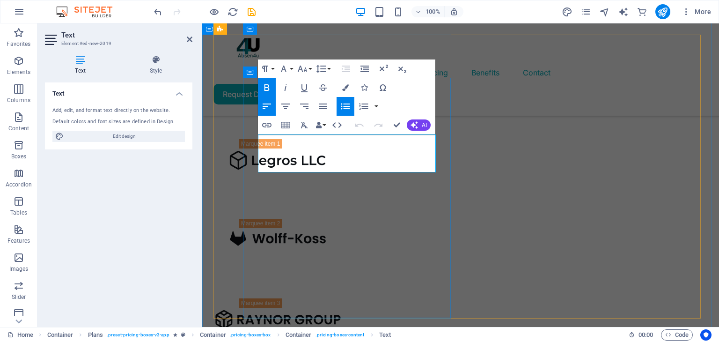
scroll to position [1196, 0]
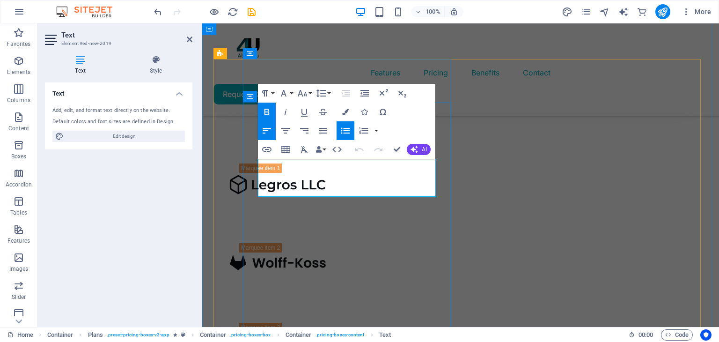
drag, startPoint x: 376, startPoint y: 180, endPoint x: 354, endPoint y: 179, distance: 22.0
drag, startPoint x: 384, startPoint y: 186, endPoint x: 257, endPoint y: 167, distance: 128.8
click at [329, 90] on button "Line Height" at bounding box center [323, 93] width 18 height 19
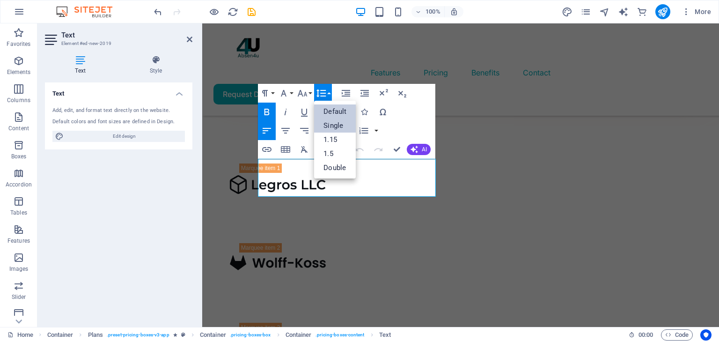
scroll to position [0, 0]
click at [335, 151] on link "1.5" at bounding box center [335, 154] width 42 height 14
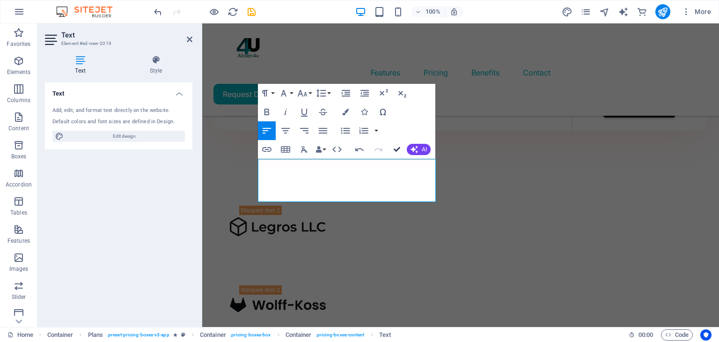
scroll to position [1200, 0]
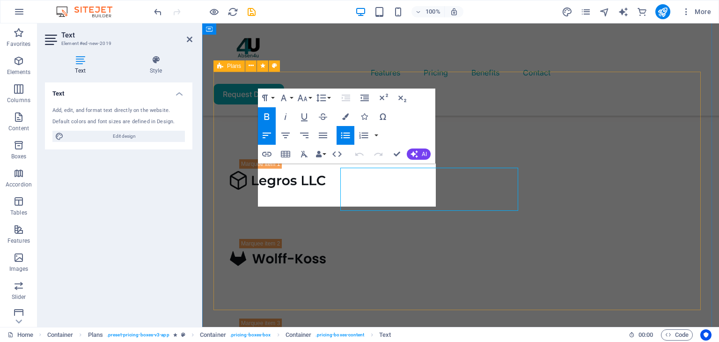
scroll to position [1184, 0]
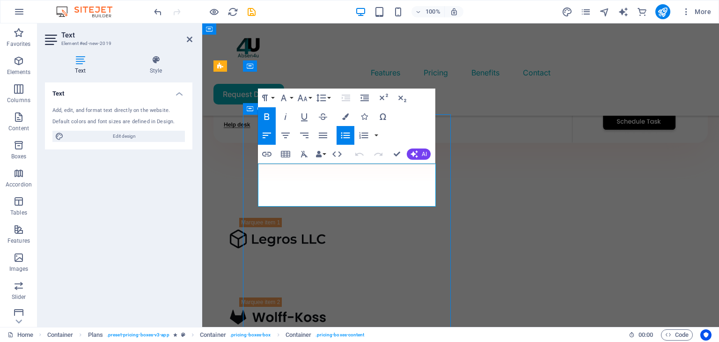
scroll to position [1188, 0]
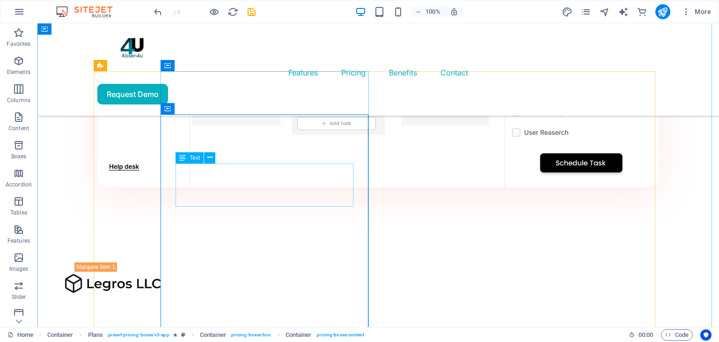
click at [193, 156] on span "Text" at bounding box center [195, 158] width 10 height 6
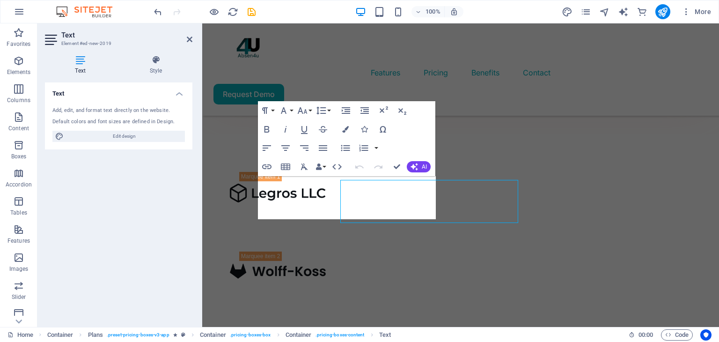
scroll to position [1171, 0]
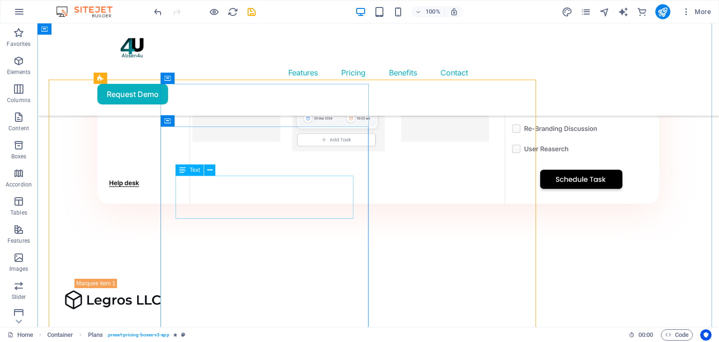
scroll to position [1175, 0]
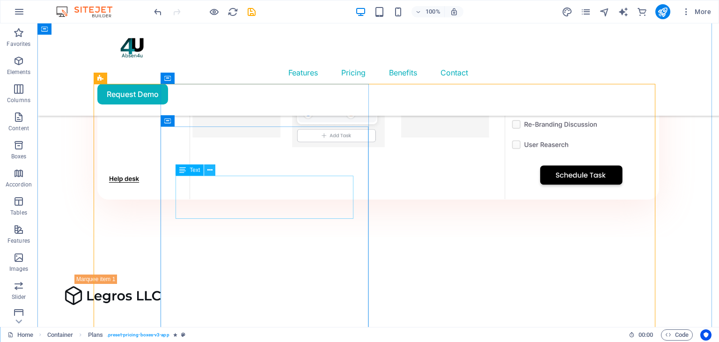
click at [208, 173] on icon at bounding box center [209, 170] width 5 height 10
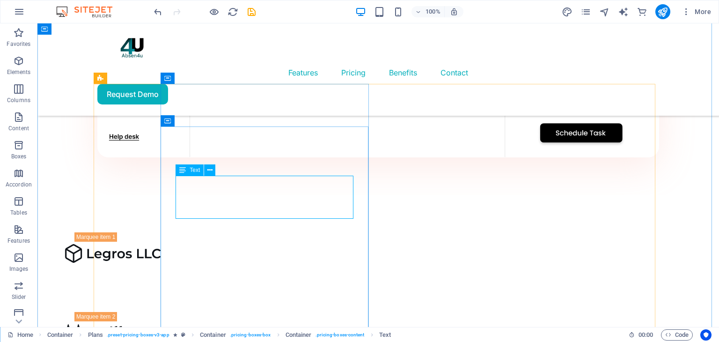
scroll to position [1159, 0]
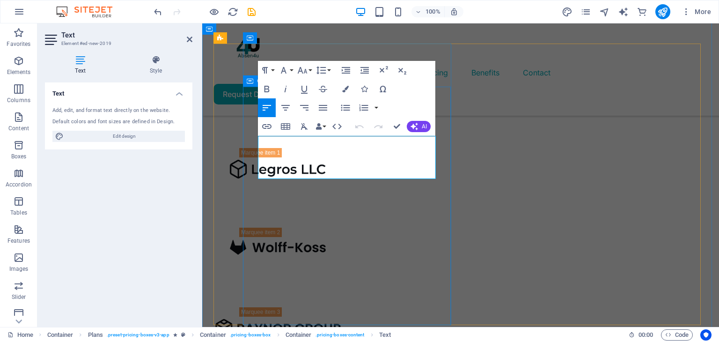
scroll to position [1220, 0]
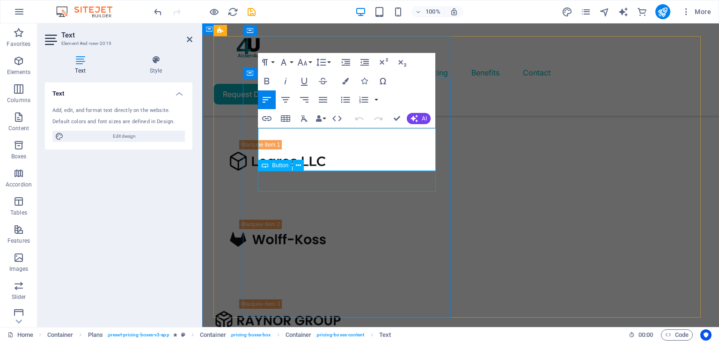
select select "%"
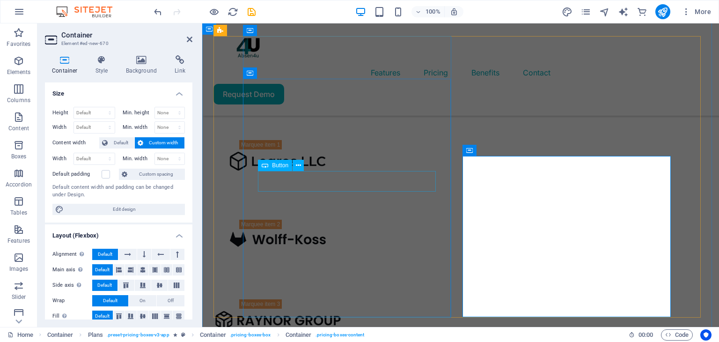
select select "%"
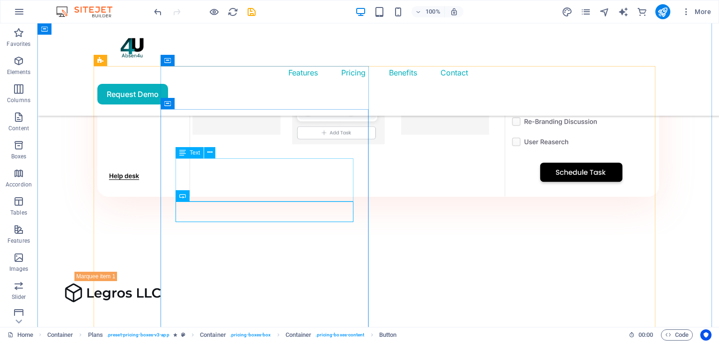
scroll to position [1178, 0]
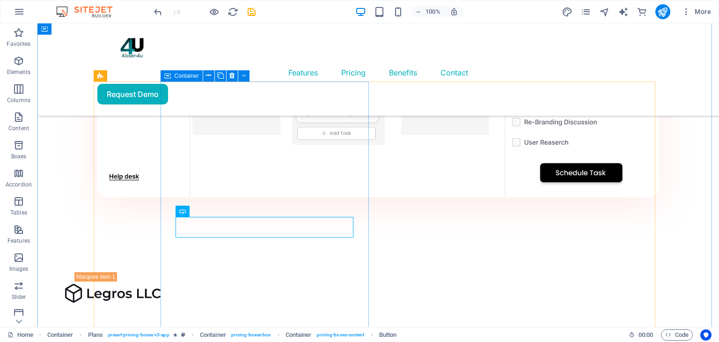
click at [169, 74] on icon at bounding box center [167, 75] width 7 height 11
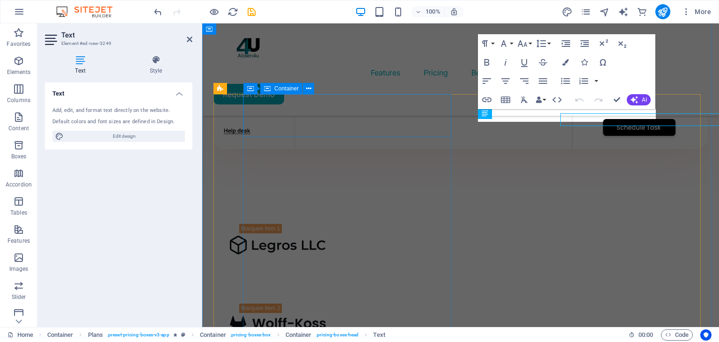
scroll to position [1161, 0]
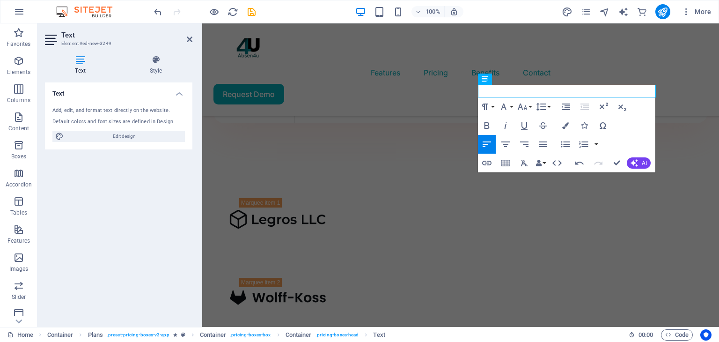
scroll to position [1191, 0]
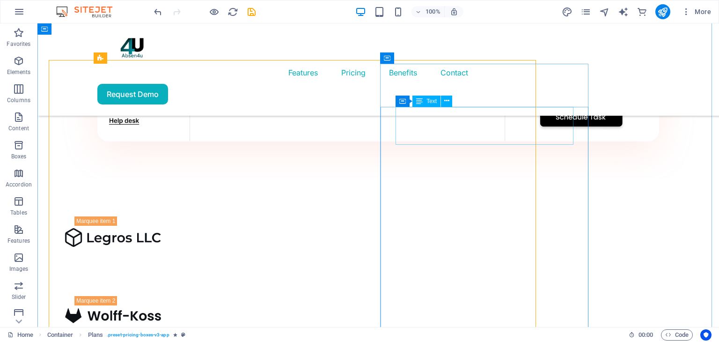
scroll to position [1195, 0]
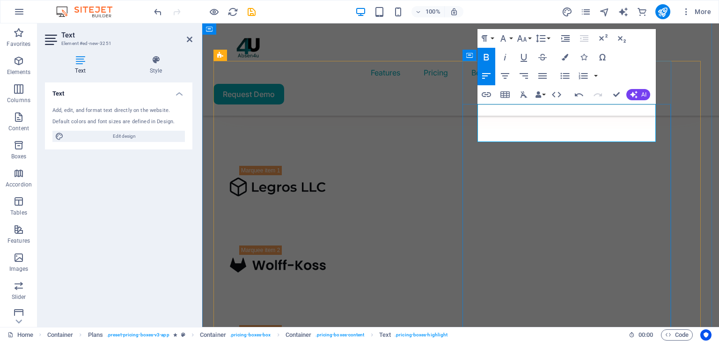
scroll to position [1194, 0]
click at [501, 150] on span "Text" at bounding box center [497, 148] width 10 height 6
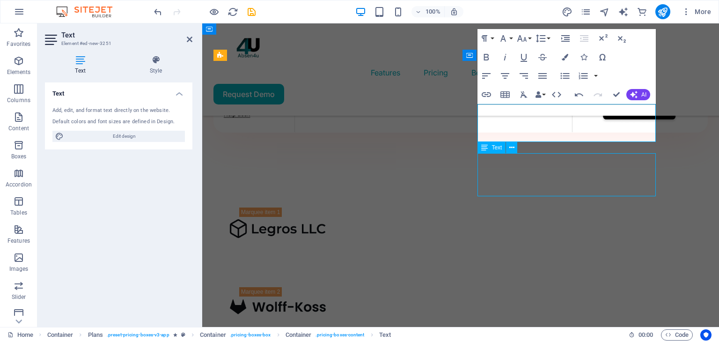
scroll to position [1211, 0]
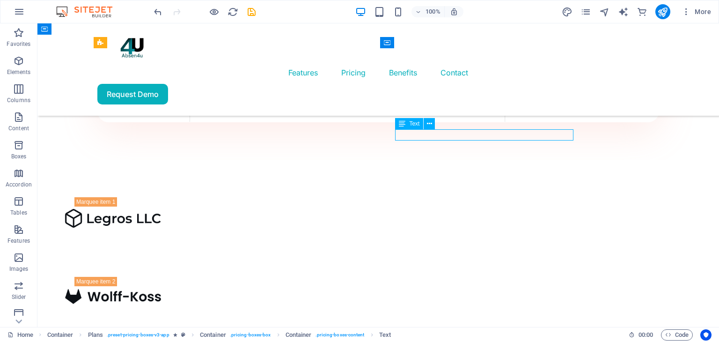
scroll to position [1194, 0]
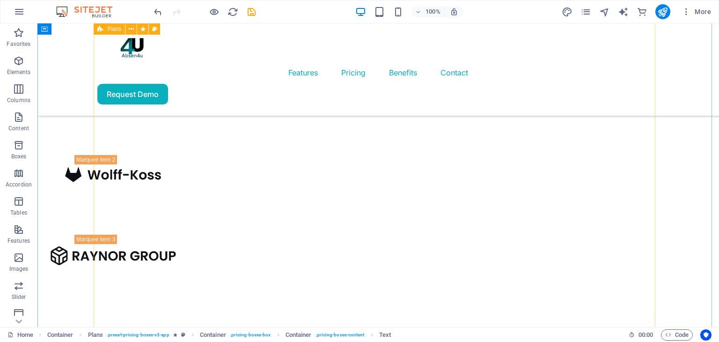
scroll to position [1383, 0]
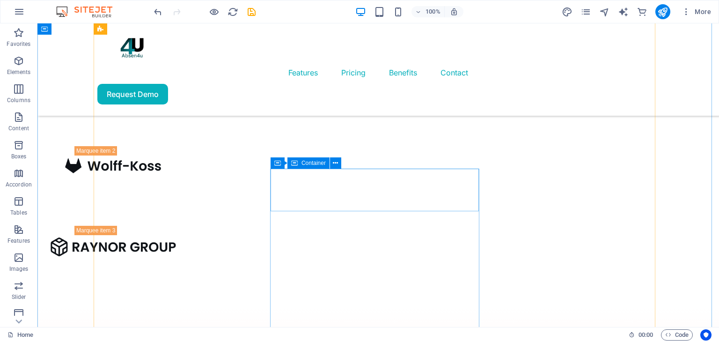
click at [320, 161] on span "Container" at bounding box center [314, 163] width 24 height 6
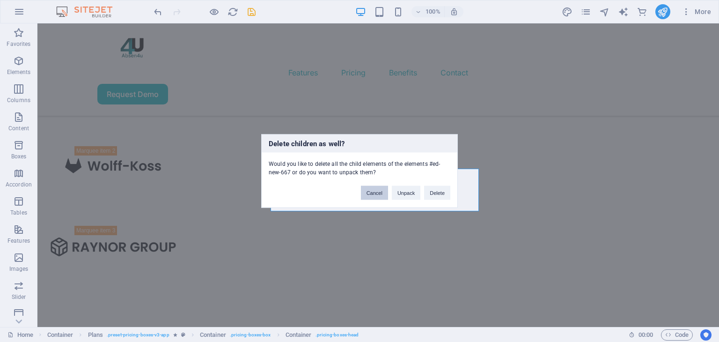
click at [374, 190] on button "Cancel" at bounding box center [374, 193] width 27 height 14
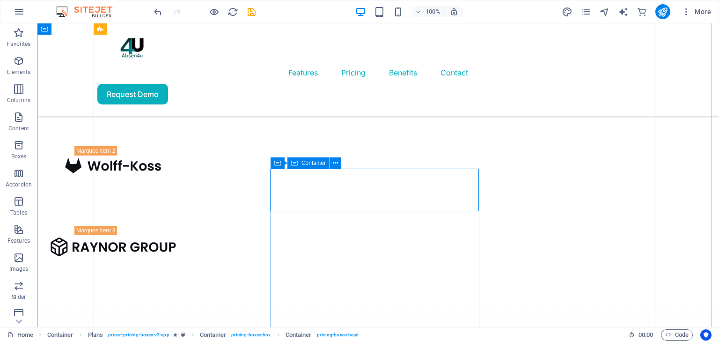
click at [302, 162] on span "Container" at bounding box center [314, 163] width 24 height 6
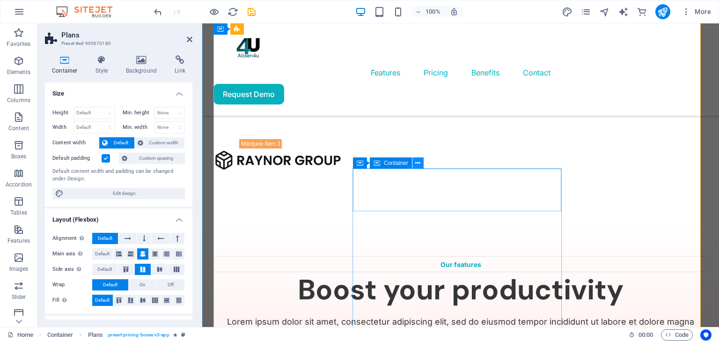
click at [416, 163] on icon at bounding box center [417, 163] width 5 height 10
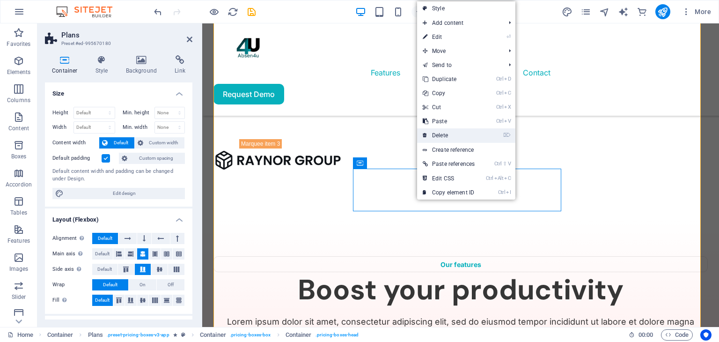
click at [444, 138] on link "⌦ Delete" at bounding box center [448, 135] width 63 height 14
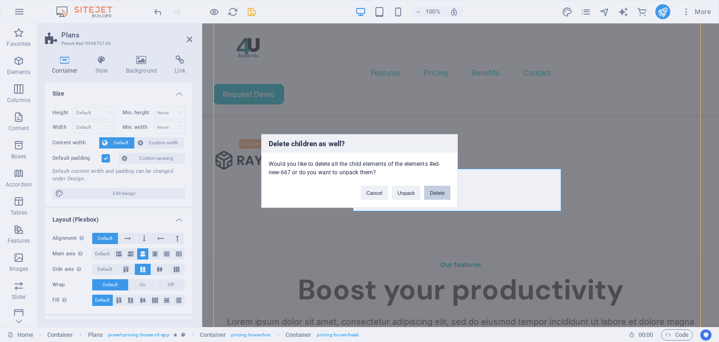
click at [427, 195] on button "Delete" at bounding box center [437, 193] width 26 height 14
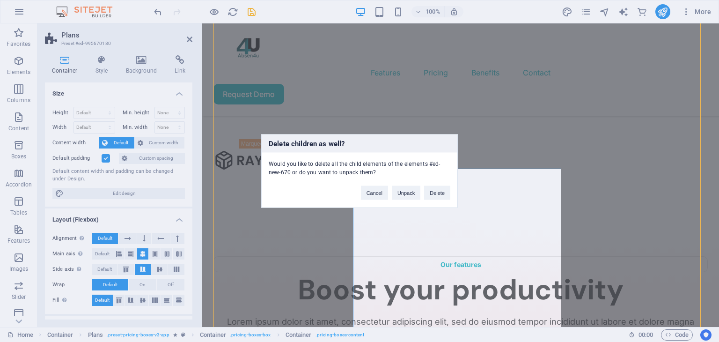
click at [431, 185] on div "Cancel Unpack Delete" at bounding box center [405, 189] width 103 height 24
click at [432, 189] on button "Delete" at bounding box center [437, 193] width 26 height 14
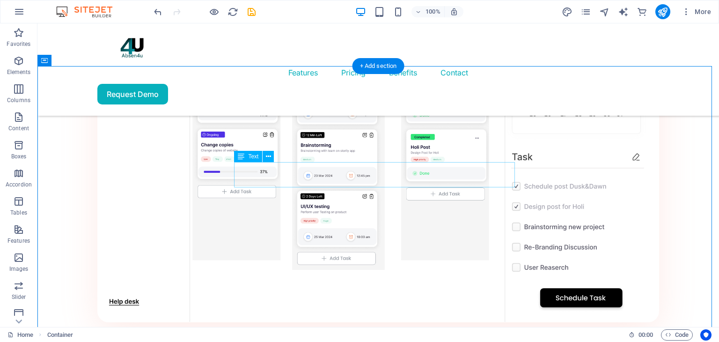
scroll to position [1054, 0]
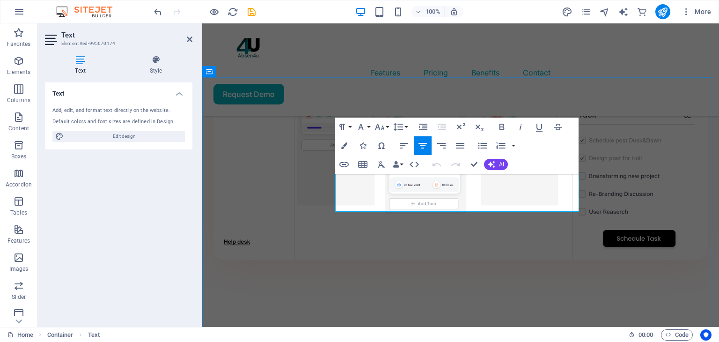
drag, startPoint x: 481, startPoint y: 205, endPoint x: 338, endPoint y: 182, distance: 145.5
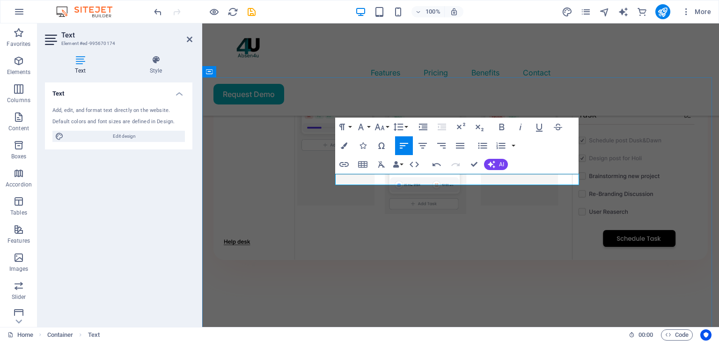
drag, startPoint x: 560, startPoint y: 184, endPoint x: 317, endPoint y: 178, distance: 243.6
click at [418, 147] on icon "button" at bounding box center [422, 145] width 11 height 11
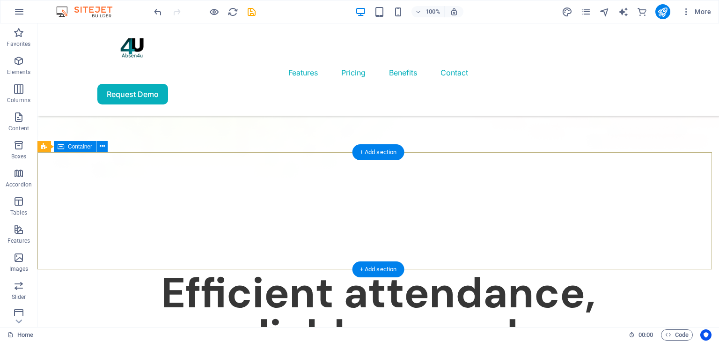
scroll to position [0, 0]
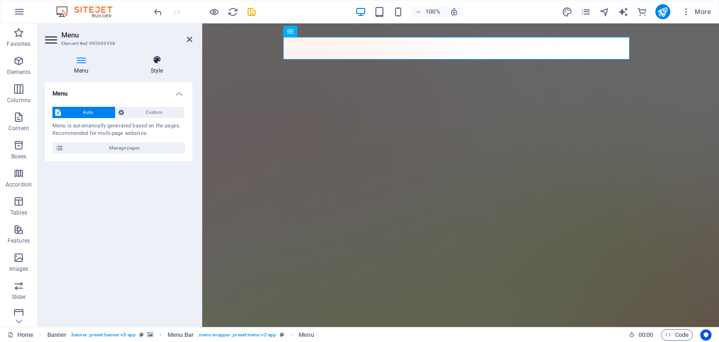
click at [165, 64] on icon at bounding box center [156, 59] width 71 height 9
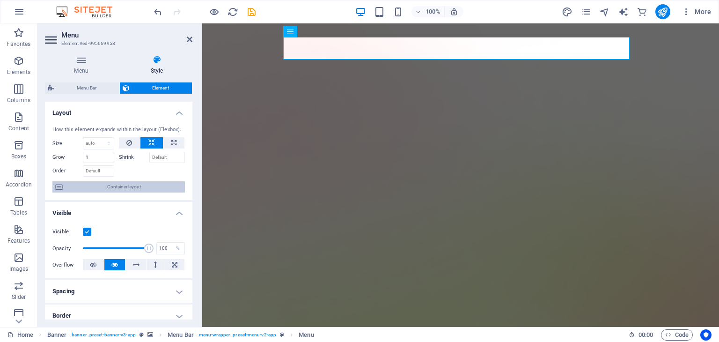
scroll to position [178, 0]
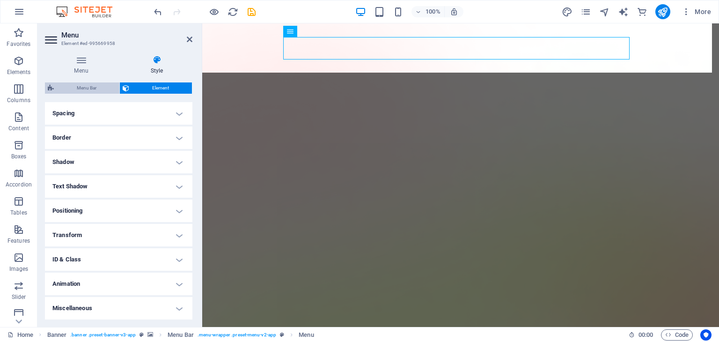
click at [89, 90] on span "Menu Bar" at bounding box center [87, 87] width 60 height 11
select select "rem"
select select "hover_box_bottom"
select select "px"
select select "rem"
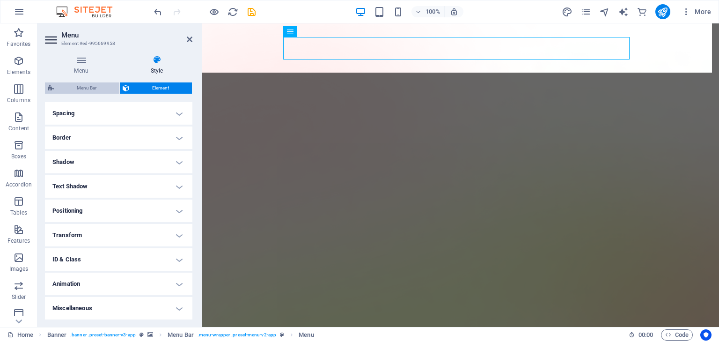
select select "rem"
select select
select select "px"
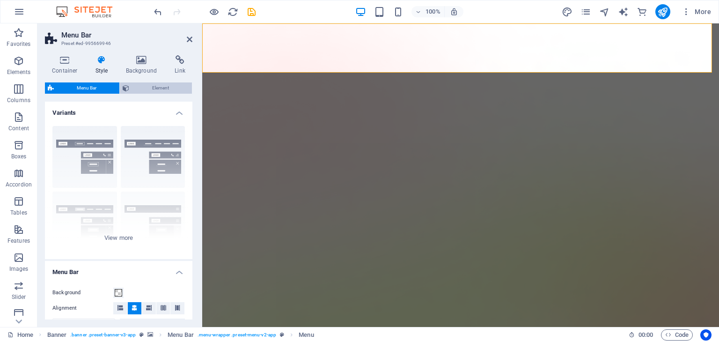
select select
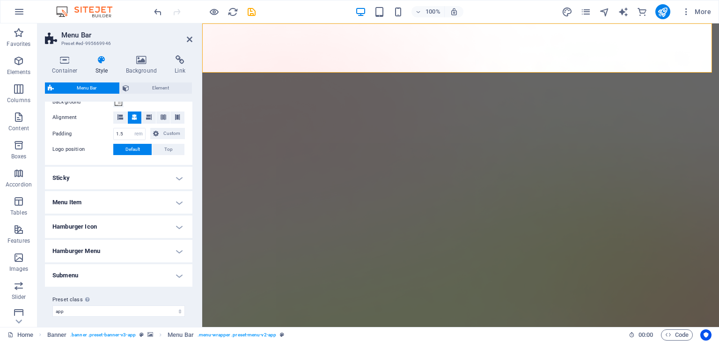
scroll to position [195, 0]
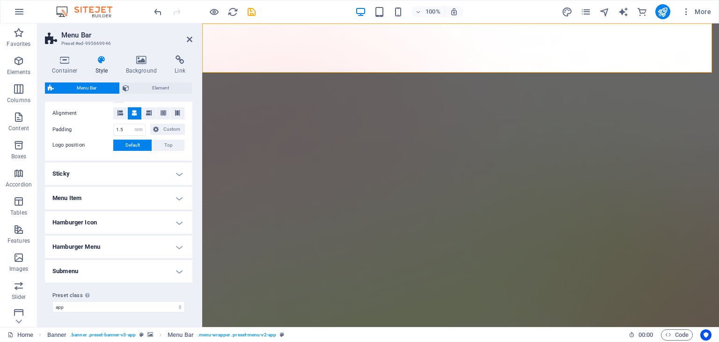
click at [96, 199] on h4 "Menu Item" at bounding box center [119, 198] width 148 height 22
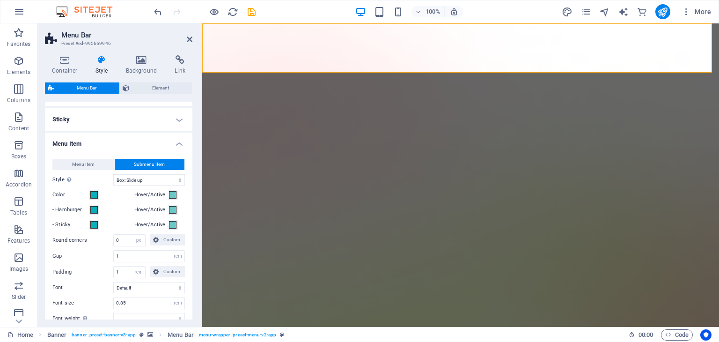
scroll to position [252, 0]
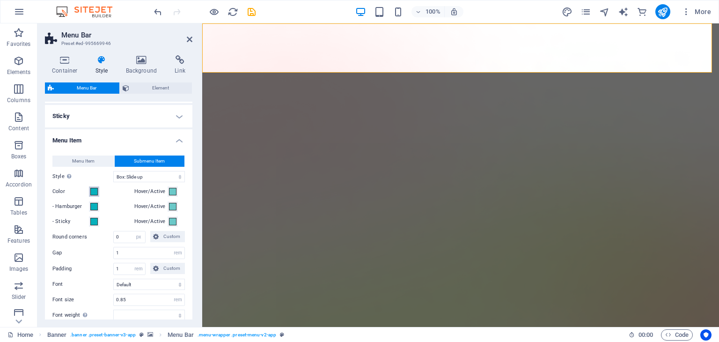
click at [94, 189] on span at bounding box center [93, 191] width 7 height 7
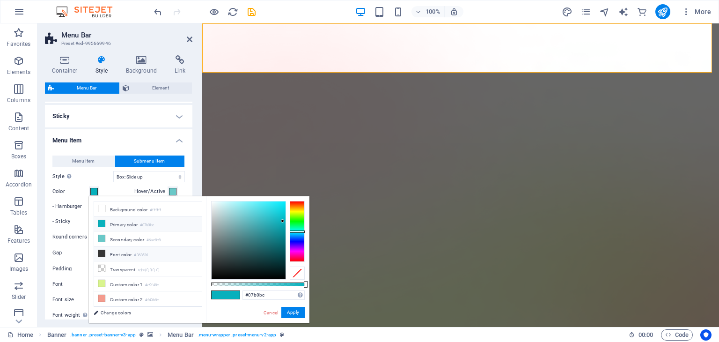
click at [103, 254] on icon at bounding box center [101, 253] width 7 height 7
type input "#363636"
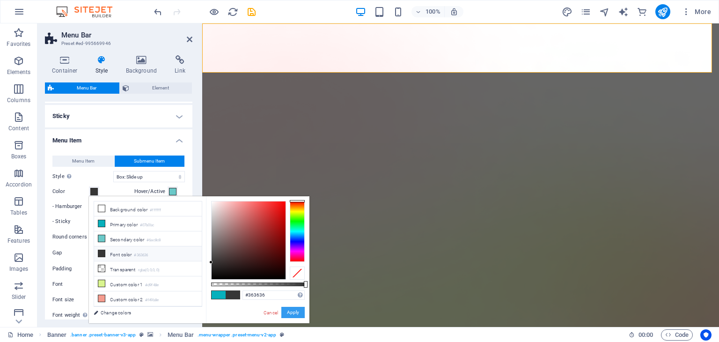
click at [296, 314] on button "Apply" at bounding box center [292, 312] width 23 height 11
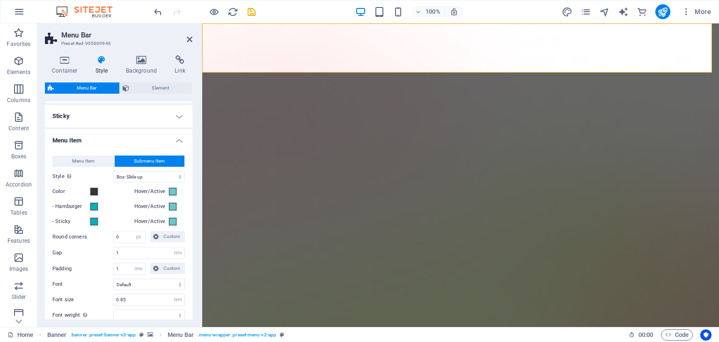
select select
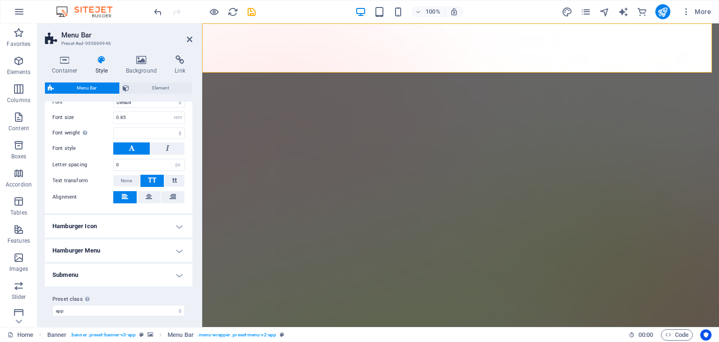
scroll to position [436, 0]
click at [96, 276] on h4 "Submenu" at bounding box center [119, 273] width 148 height 22
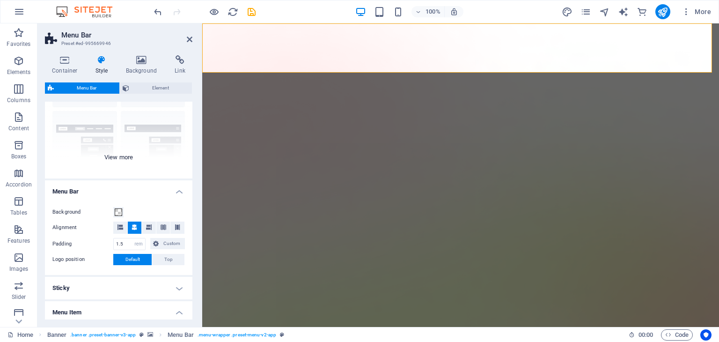
scroll to position [0, 0]
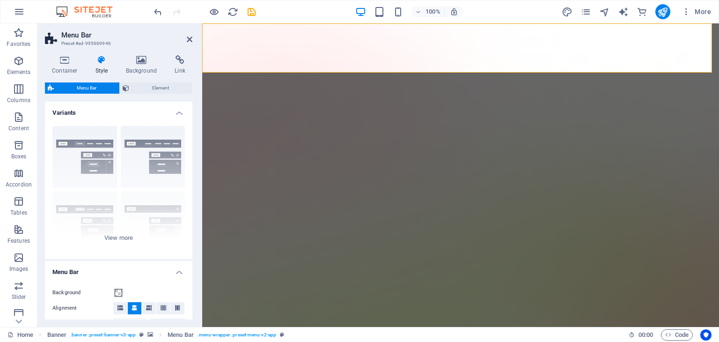
click at [188, 44] on header "Menu Bar Preset #ed-995669946" at bounding box center [119, 35] width 148 height 24
click at [188, 40] on icon at bounding box center [190, 39] width 6 height 7
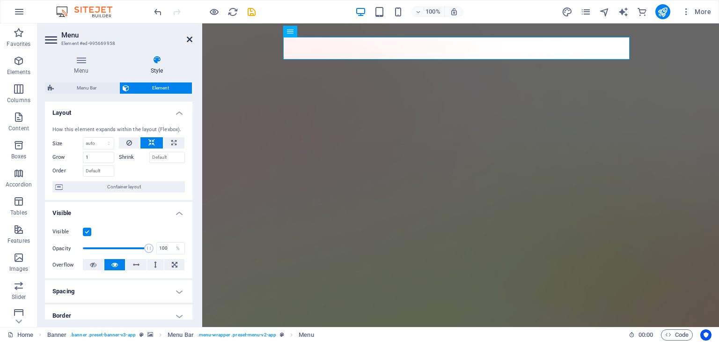
click at [191, 39] on icon at bounding box center [190, 39] width 6 height 7
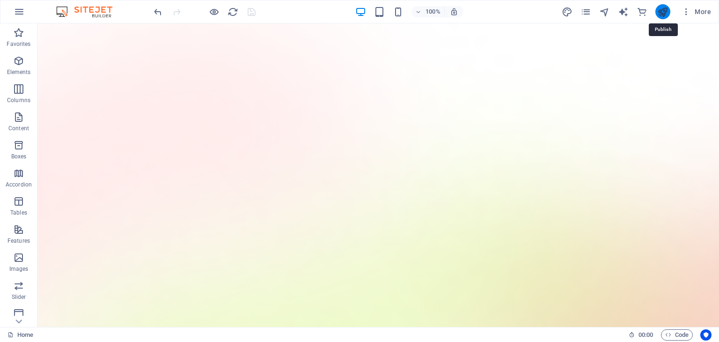
click at [659, 12] on icon "publish" at bounding box center [663, 12] width 11 height 11
